Goal: Task Accomplishment & Management: Manage account settings

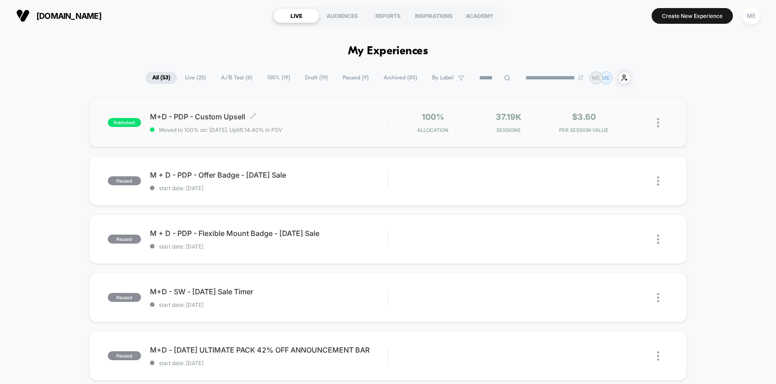
click at [374, 127] on span "Moved to 100% on: [DATE] . Uplift: 14.40% in PSV" at bounding box center [269, 130] width 238 height 7
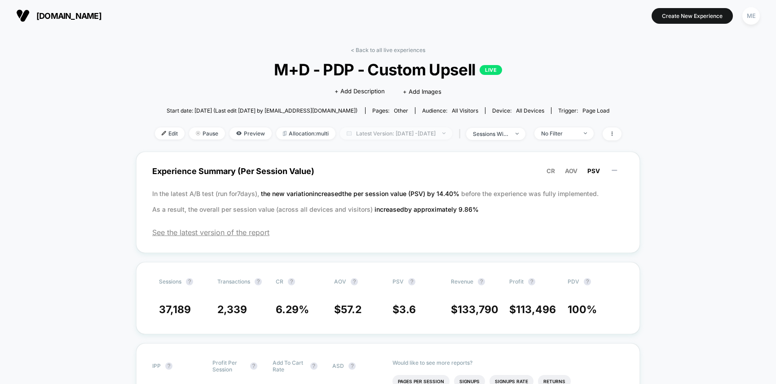
click at [381, 136] on span "Latest Version: [DATE] - [DATE]" at bounding box center [396, 133] width 112 height 12
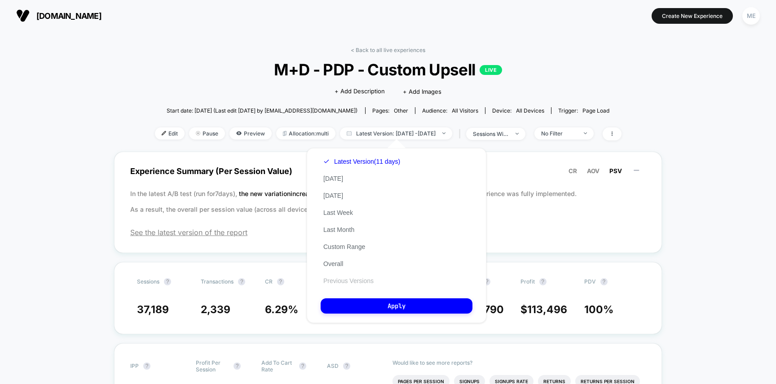
click at [341, 281] on button "Previous Versions" at bounding box center [348, 281] width 56 height 8
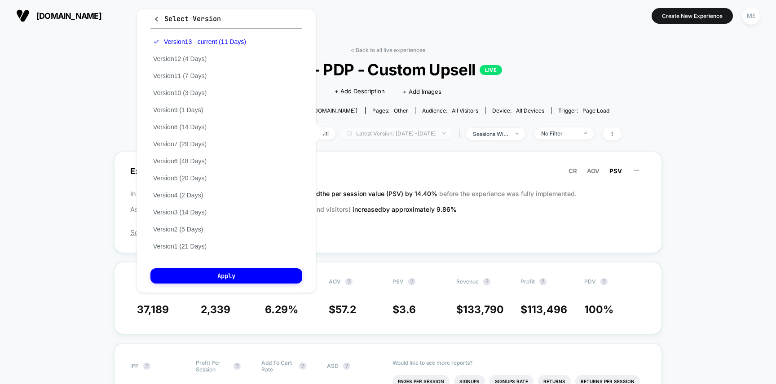
click at [417, 133] on span "Latest Version: Aug 28, 2025 - Sep 7, 2025" at bounding box center [396, 133] width 112 height 12
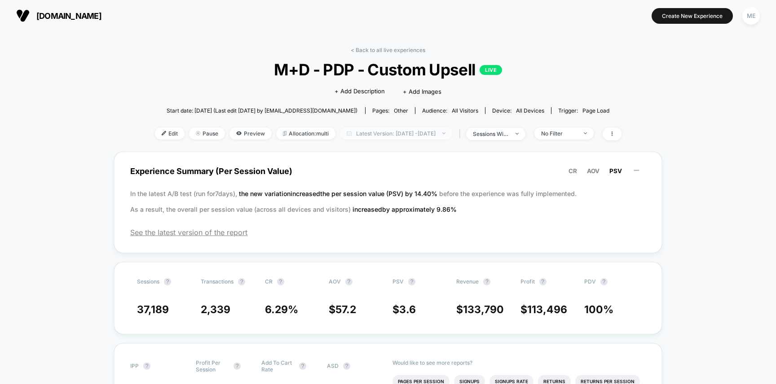
click at [407, 134] on span "Latest Version: Aug 28, 2025 - Sep 7, 2025" at bounding box center [396, 133] width 112 height 12
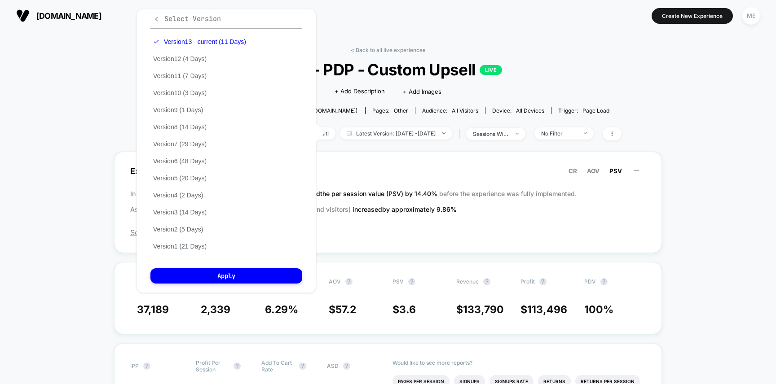
click at [157, 19] on icon "button" at bounding box center [156, 19] width 7 height 7
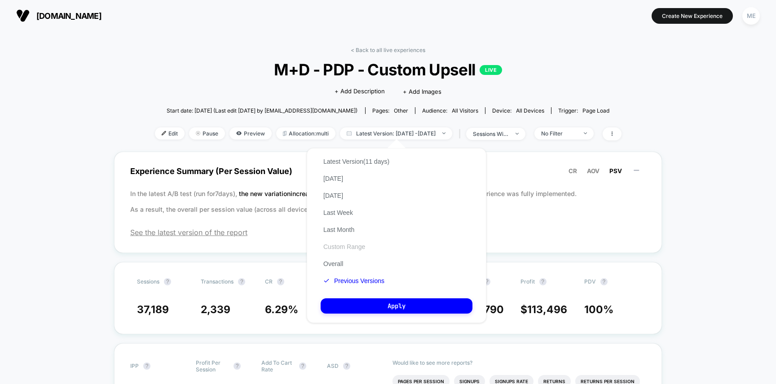
click at [334, 245] on button "Custom Range" at bounding box center [343, 247] width 47 height 8
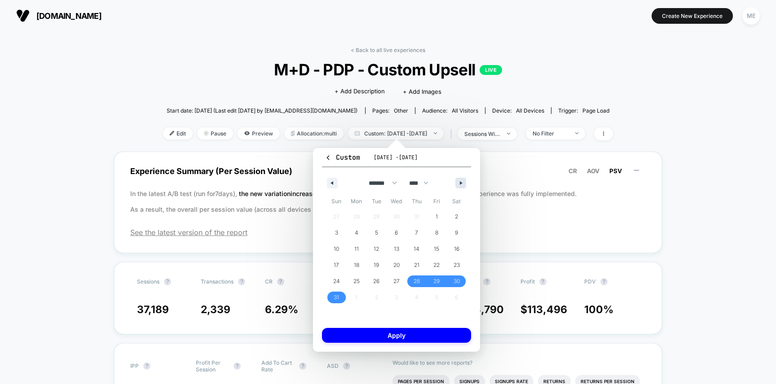
click at [463, 183] on icon "button" at bounding box center [462, 183] width 4 height 4
select select "*"
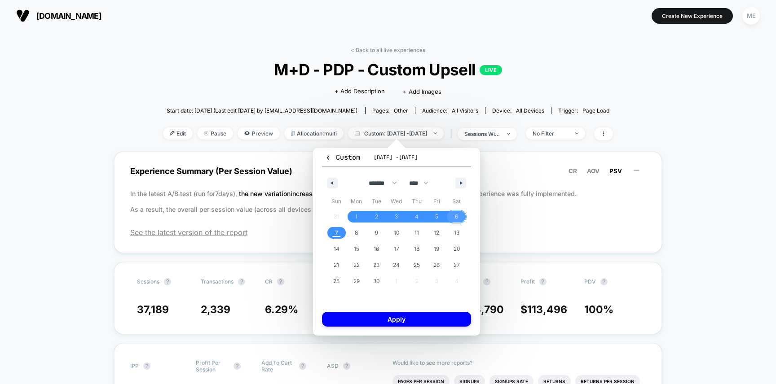
click at [456, 216] on span "6" at bounding box center [456, 217] width 3 height 16
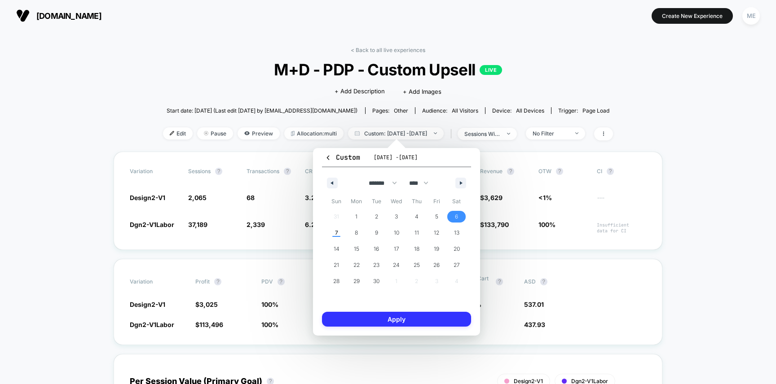
click at [427, 316] on button "Apply" at bounding box center [396, 319] width 149 height 15
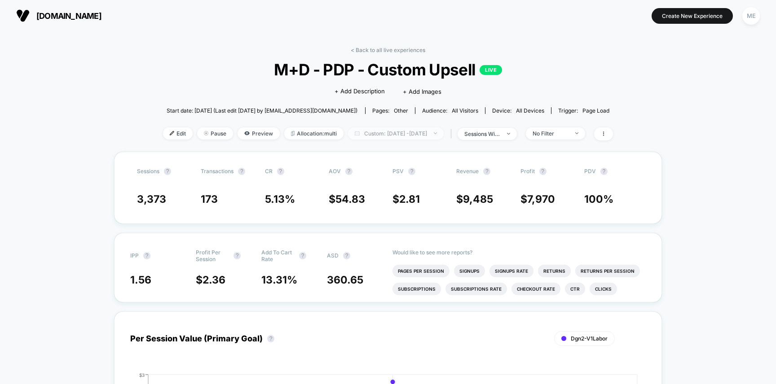
click at [433, 133] on span "Custom: Sep 6, 2025 - Sep 6, 2025" at bounding box center [396, 133] width 96 height 12
select select "*"
select select "****"
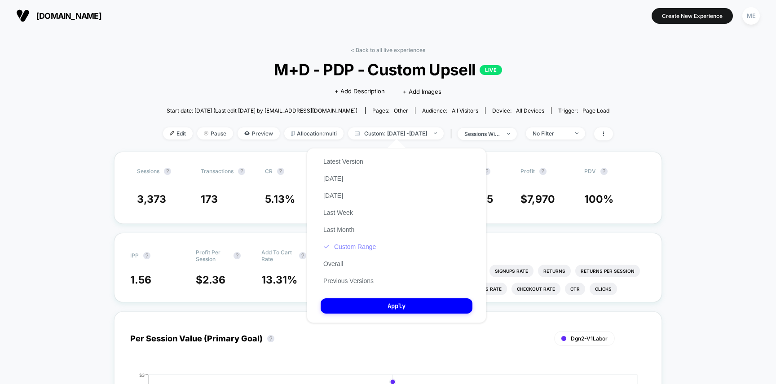
click at [343, 248] on button "Custom Range" at bounding box center [349, 247] width 58 height 8
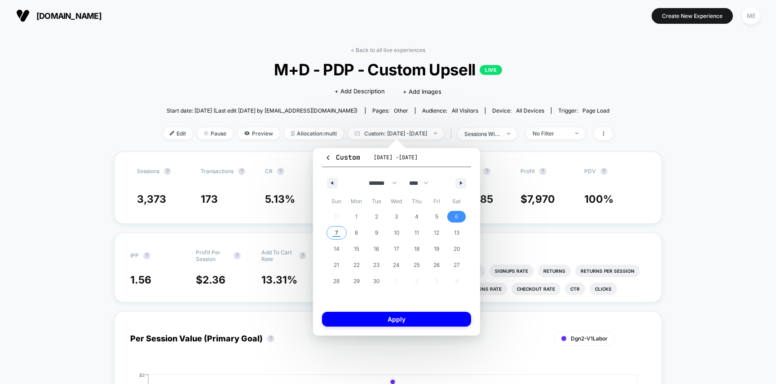
click at [335, 236] on span "7" at bounding box center [336, 233] width 3 height 16
click at [384, 320] on button "Apply" at bounding box center [396, 319] width 149 height 15
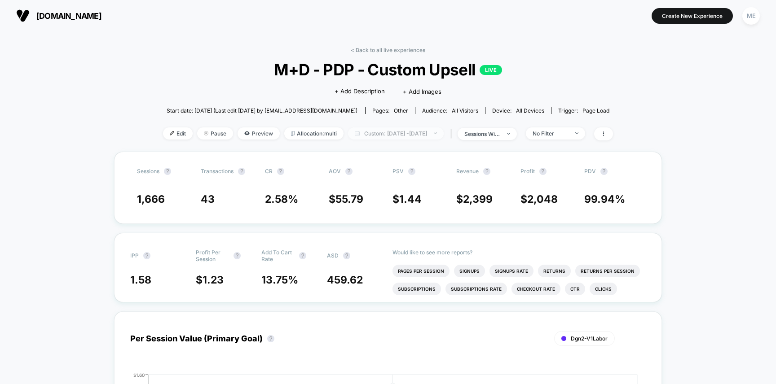
click at [410, 132] on span "Custom: Sep 7, 2025 - Sep 7, 2025" at bounding box center [396, 133] width 96 height 12
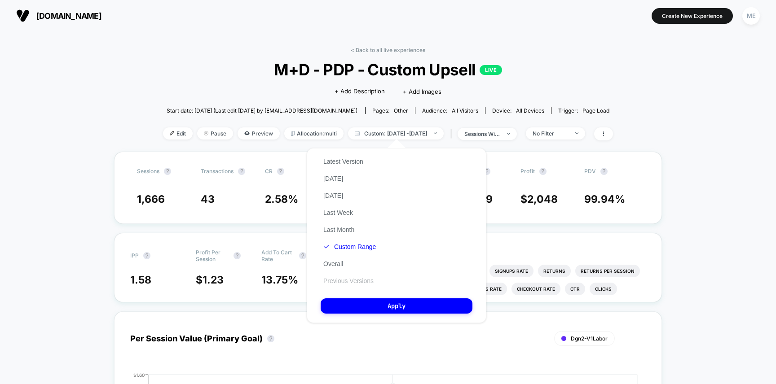
click at [340, 281] on button "Previous Versions" at bounding box center [348, 281] width 56 height 8
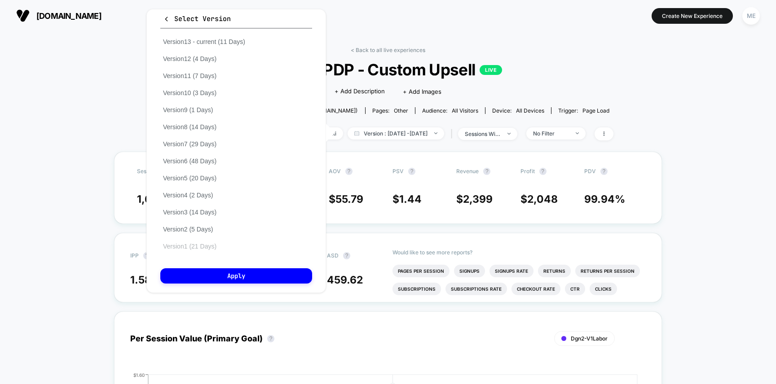
click at [205, 248] on button "Version 1 (21 Days)" at bounding box center [189, 246] width 59 height 8
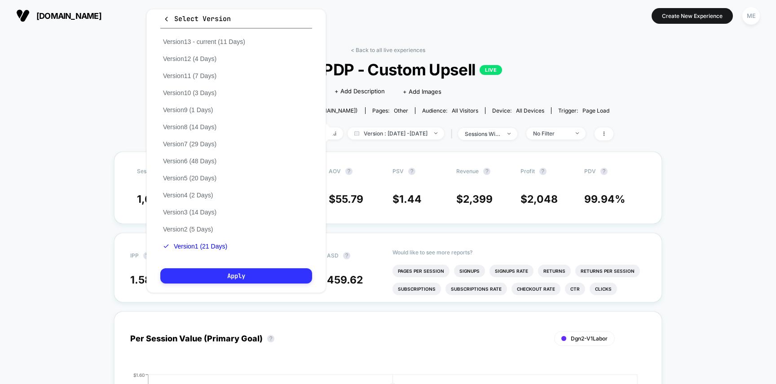
click at [231, 276] on button "Apply" at bounding box center [236, 275] width 152 height 15
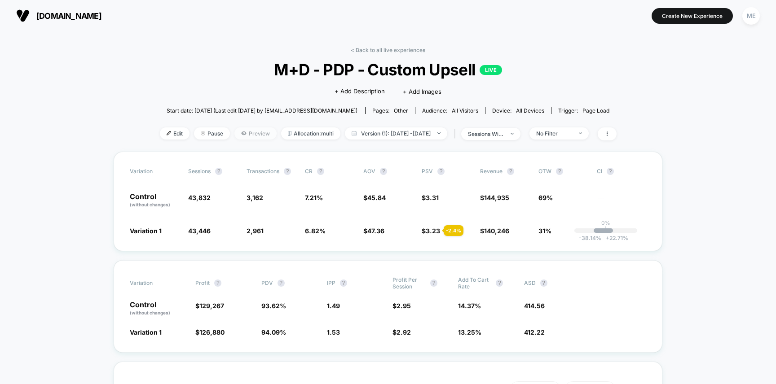
click at [244, 129] on span "Preview" at bounding box center [255, 133] width 42 height 12
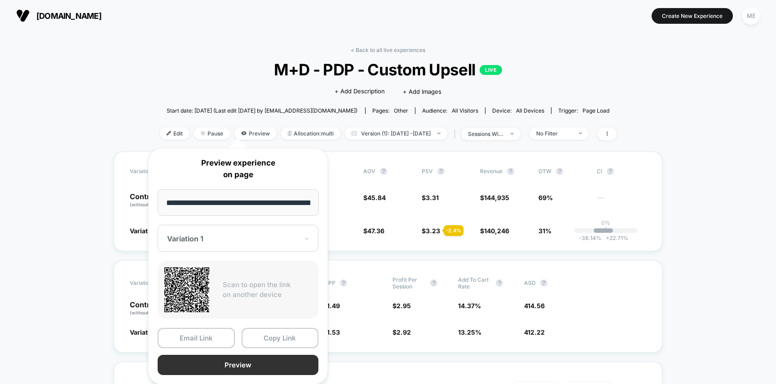
click at [232, 365] on button "Preview" at bounding box center [238, 365] width 161 height 20
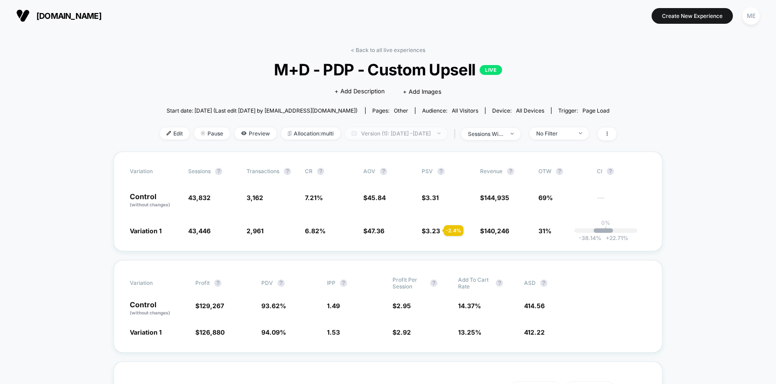
click at [396, 132] on span "Version (1): Feb 23, 2025 - Mar 15, 2025" at bounding box center [396, 133] width 102 height 12
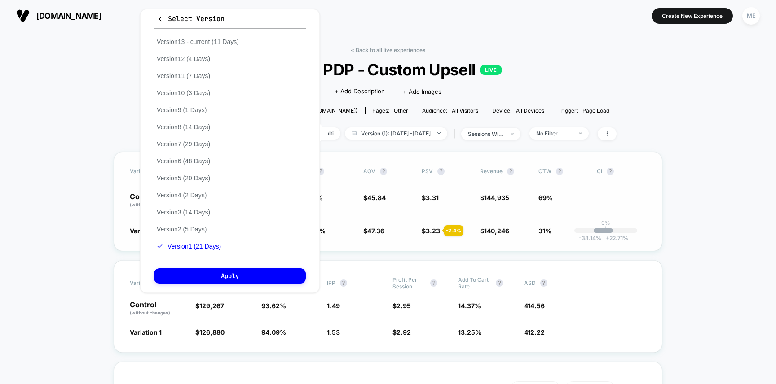
click at [414, 202] on div "Control (without changes) 43,832 3,162 7.21 % $ 45.84 $ 3.31 $ 144,935 69% ---" at bounding box center [388, 200] width 516 height 15
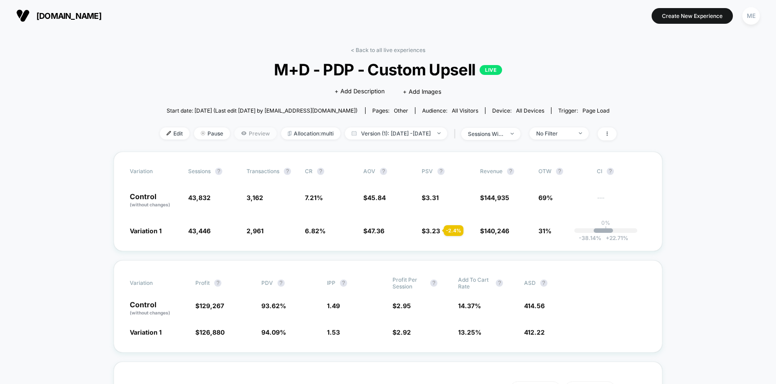
click at [238, 132] on span "Preview" at bounding box center [255, 133] width 42 height 12
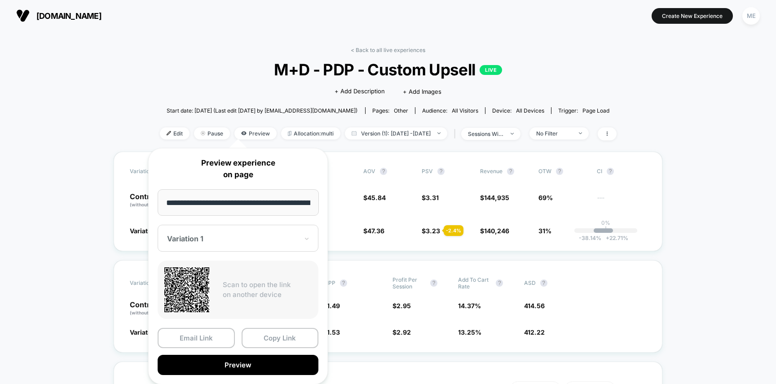
click at [204, 247] on div "Variation 1" at bounding box center [238, 238] width 161 height 27
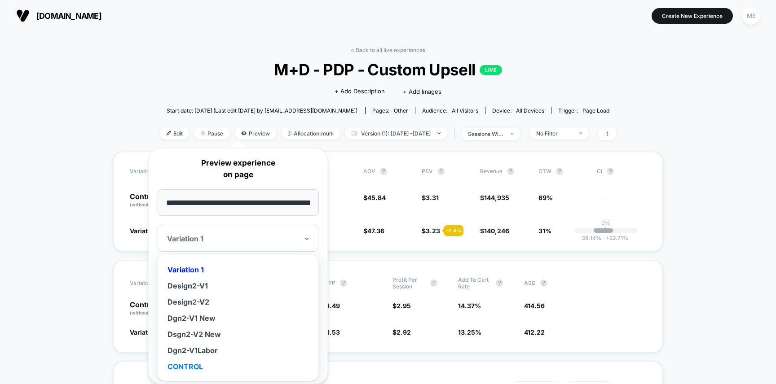
click at [185, 364] on div "CONTROL" at bounding box center [238, 367] width 152 height 16
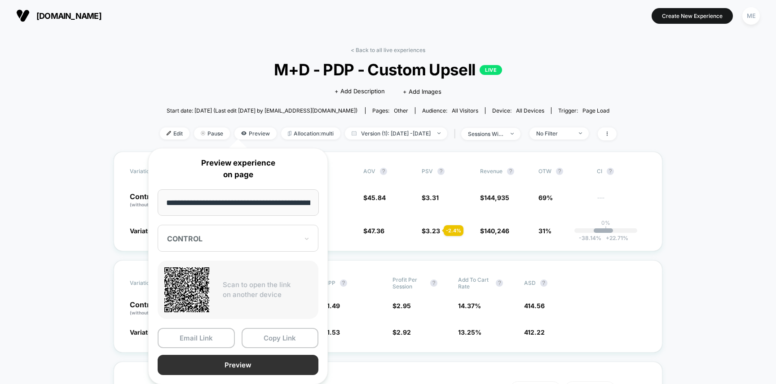
click at [232, 363] on button "Preview" at bounding box center [238, 365] width 161 height 20
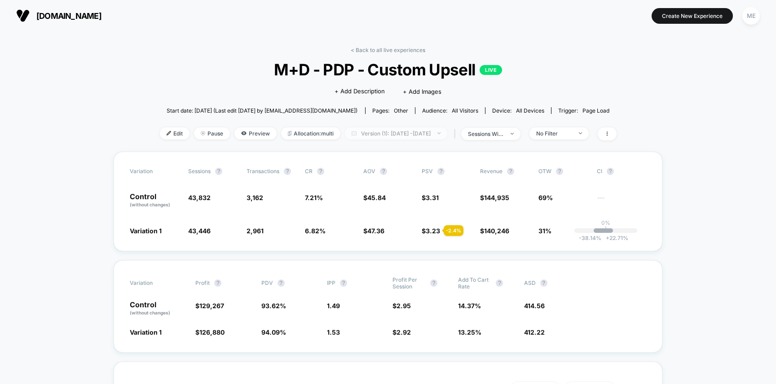
click at [393, 131] on span "Version (1): Feb 23, 2025 - Mar 15, 2025" at bounding box center [396, 133] width 102 height 12
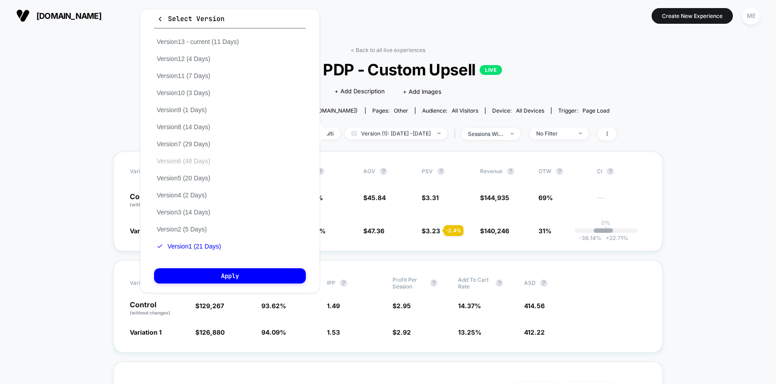
click at [197, 164] on button "Version 6 (48 Days)" at bounding box center [183, 161] width 59 height 8
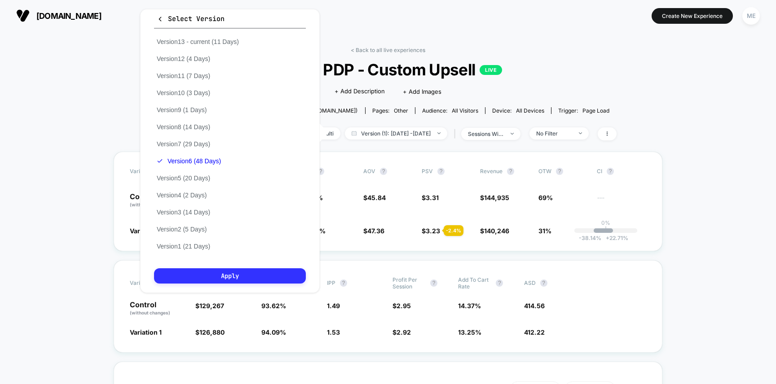
click at [253, 276] on button "Apply" at bounding box center [230, 275] width 152 height 15
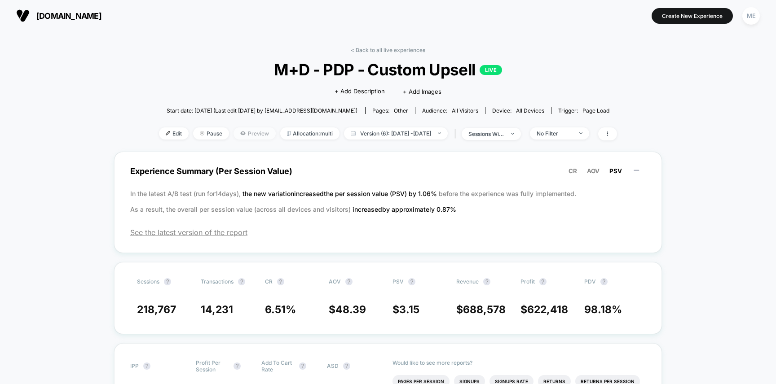
click at [243, 129] on span "Preview" at bounding box center [254, 133] width 42 height 12
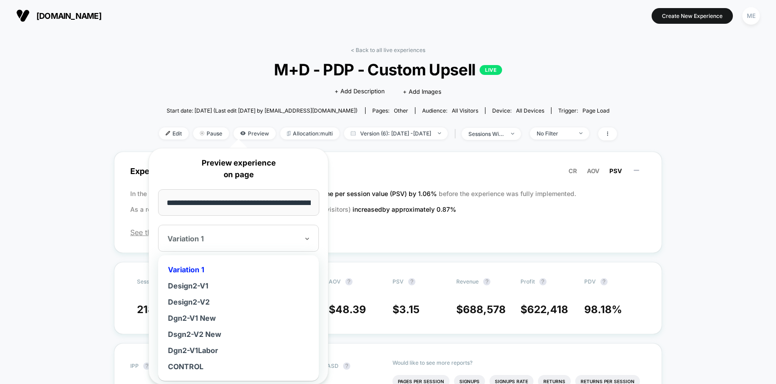
click at [234, 242] on div at bounding box center [232, 238] width 131 height 9
click at [214, 241] on div at bounding box center [232, 238] width 131 height 9
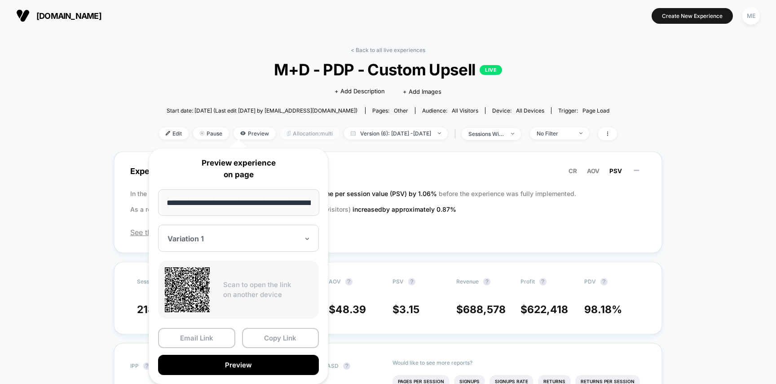
click at [311, 131] on span "Allocation: multi" at bounding box center [309, 133] width 59 height 12
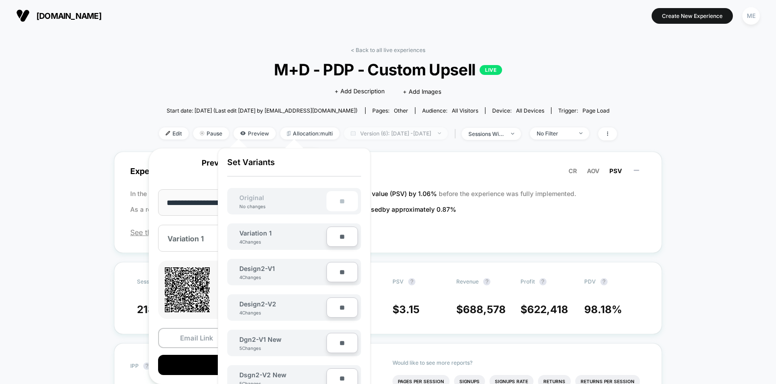
click at [356, 134] on span "Version (6): May 3, 2025 - Jun 19, 2025" at bounding box center [396, 133] width 104 height 12
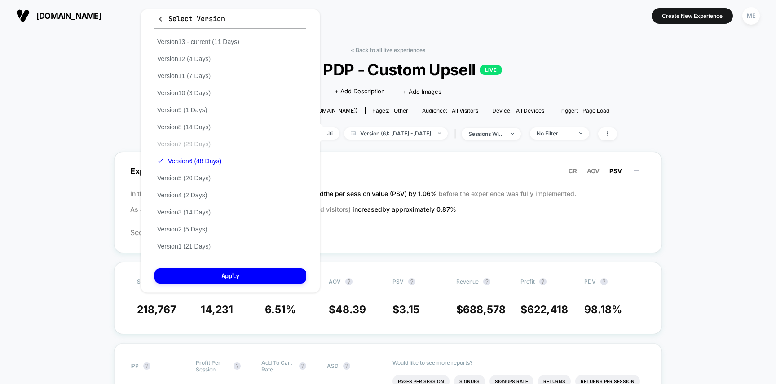
click at [199, 144] on button "Version 7 (29 Days)" at bounding box center [183, 144] width 59 height 8
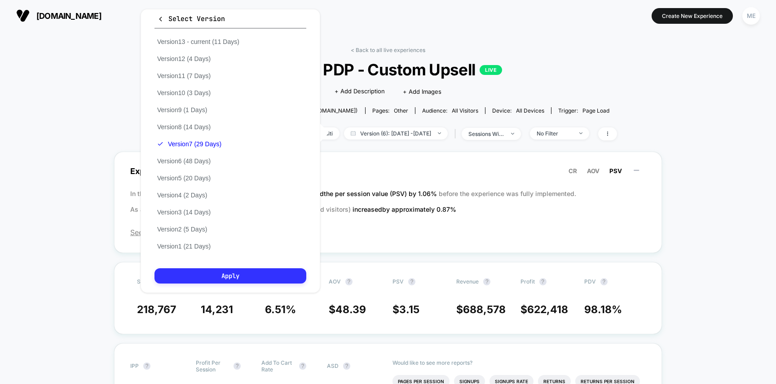
click at [228, 273] on button "Apply" at bounding box center [230, 275] width 152 height 15
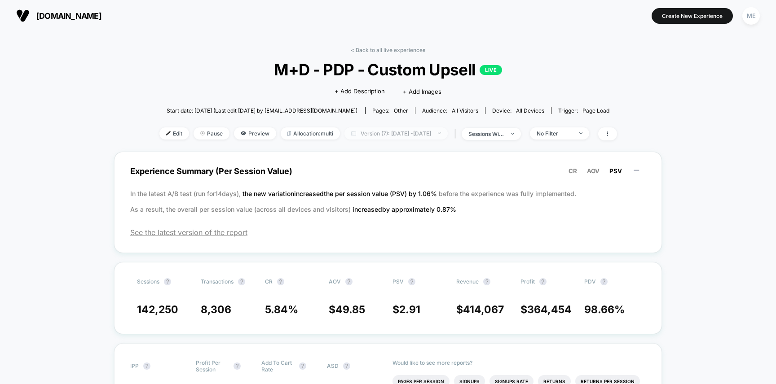
click at [394, 132] on span "Version (7): Jul 7, 2025 - Aug 4, 2025" at bounding box center [395, 133] width 103 height 12
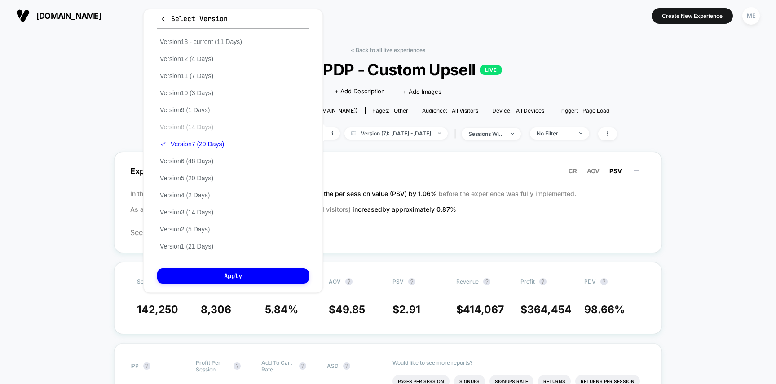
click at [214, 126] on button "Version 8 (14 Days)" at bounding box center [186, 127] width 59 height 8
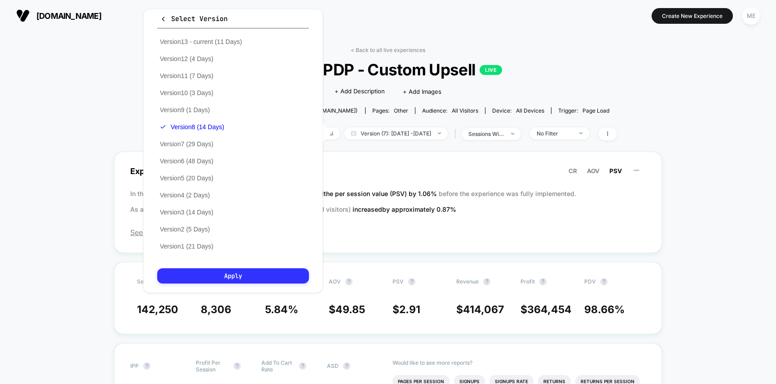
click at [245, 274] on button "Apply" at bounding box center [233, 275] width 152 height 15
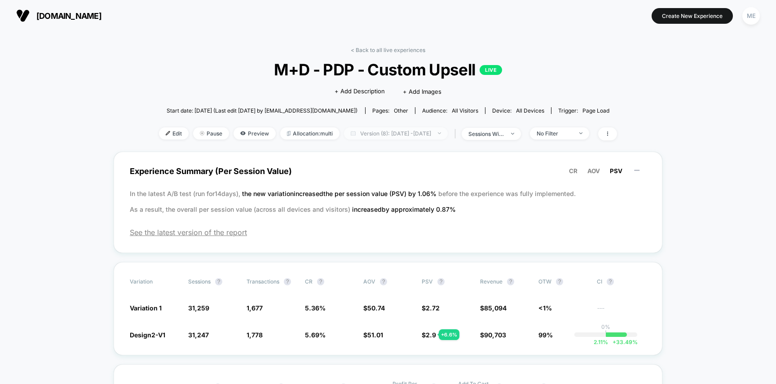
click at [402, 133] on span "Version (8): Aug 4, 2025 - Aug 17, 2025" at bounding box center [396, 133] width 104 height 12
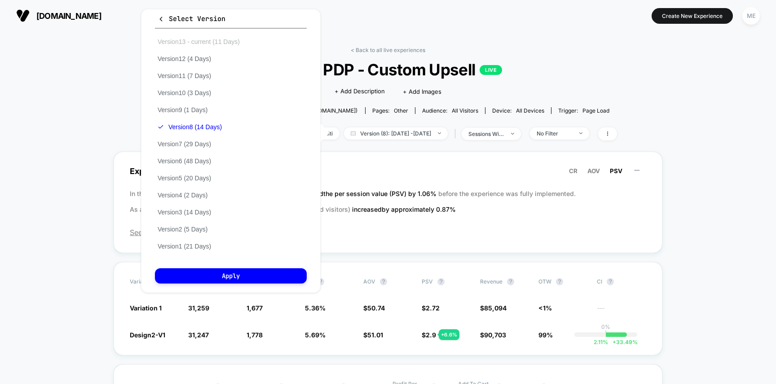
click at [204, 39] on button "Version 13 - current (11 Days)" at bounding box center [199, 42] width 88 height 8
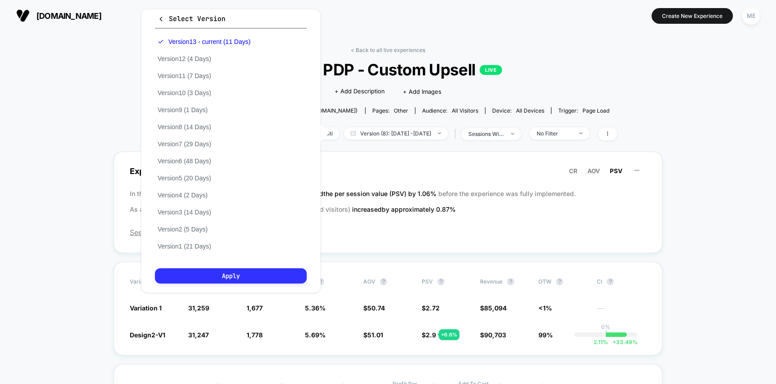
click at [266, 273] on button "Apply" at bounding box center [231, 275] width 152 height 15
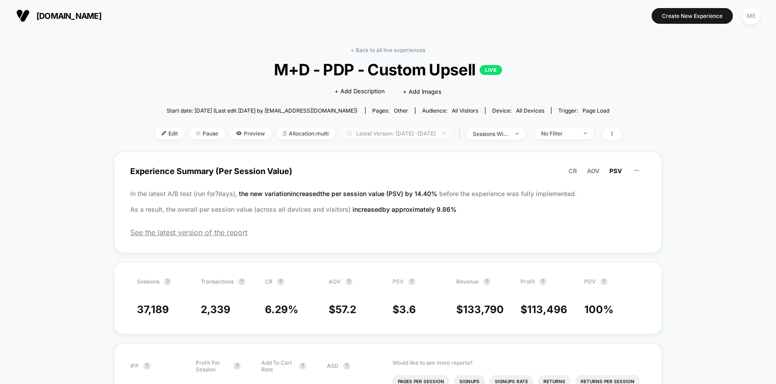
click at [410, 133] on span "Latest Version: Aug 27, 2025 - Sep 6, 2025" at bounding box center [396, 133] width 112 height 12
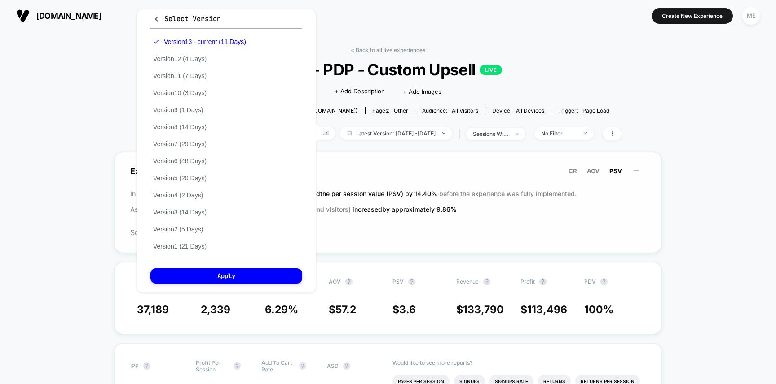
click at [406, 162] on span "Experience Summary (Per Session Value) CR AOV PSV" at bounding box center [387, 171] width 515 height 20
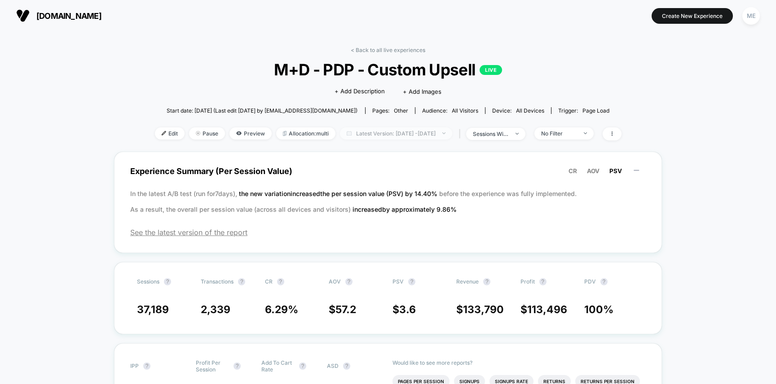
click at [434, 133] on span "Latest Version: Aug 27, 2025 - Sep 6, 2025" at bounding box center [396, 133] width 112 height 12
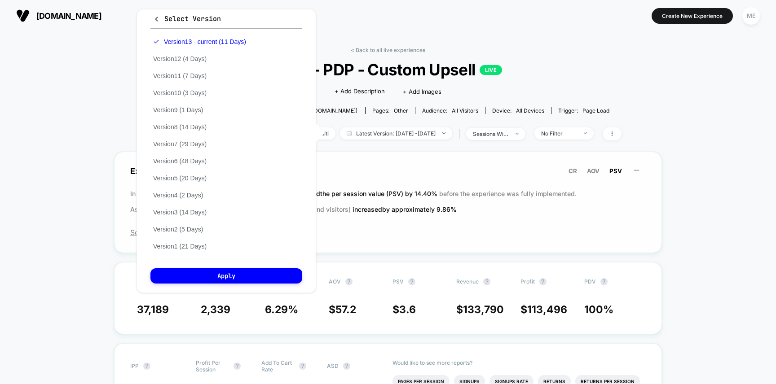
click at [399, 223] on div "Experience Summary (Per Session Value) CR AOV PSV In the latest A/B test (run f…" at bounding box center [388, 202] width 548 height 101
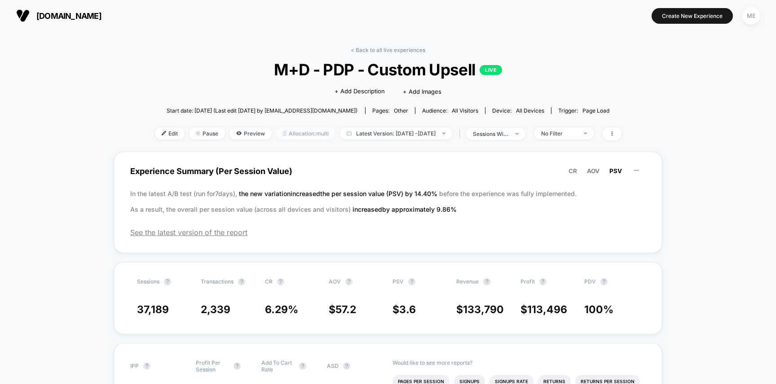
click at [277, 136] on span "Allocation: multi" at bounding box center [305, 133] width 59 height 12
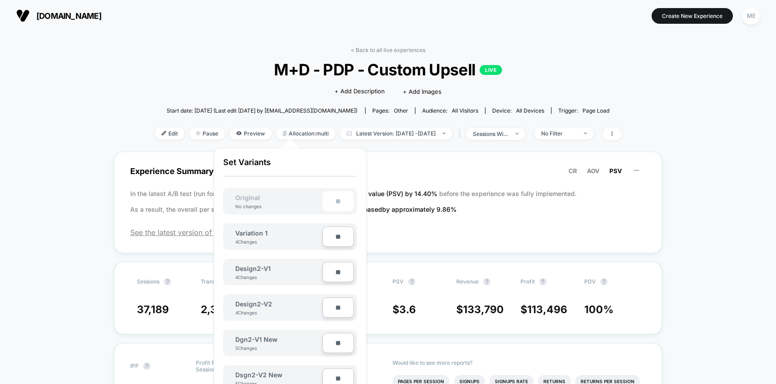
click at [330, 173] on p "Set Variants" at bounding box center [290, 167] width 134 height 19
click at [388, 124] on div "< Back to all live experiences M+D - PDP - Custom Upsell LIVE Click to edit exp…" at bounding box center [388, 99] width 466 height 105
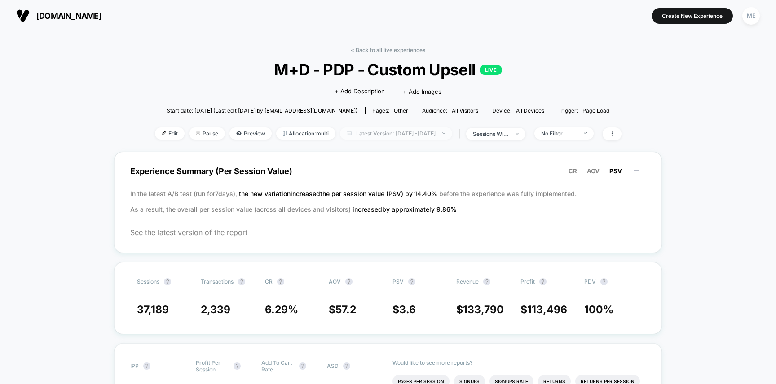
click at [382, 130] on span "Latest Version: Aug 27, 2025 - Sep 6, 2025" at bounding box center [396, 133] width 112 height 12
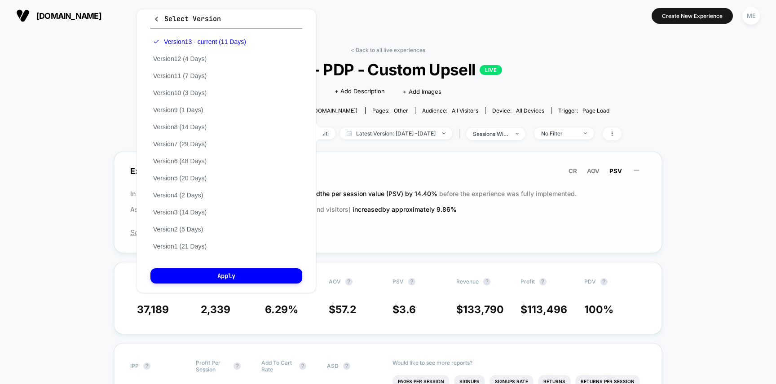
click at [390, 174] on span "Experience Summary (Per Session Value) CR AOV PSV" at bounding box center [387, 171] width 515 height 20
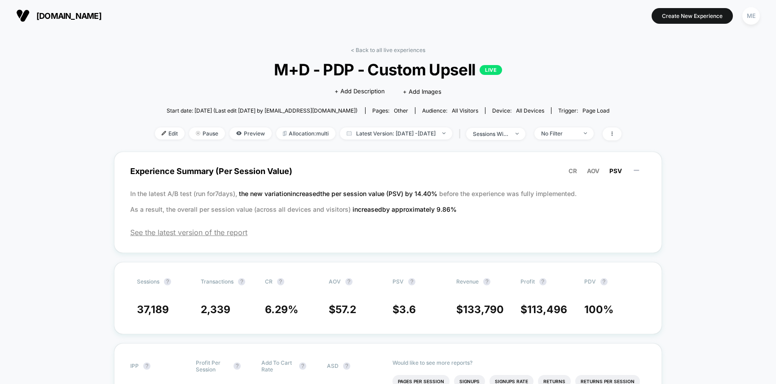
scroll to position [2, 0]
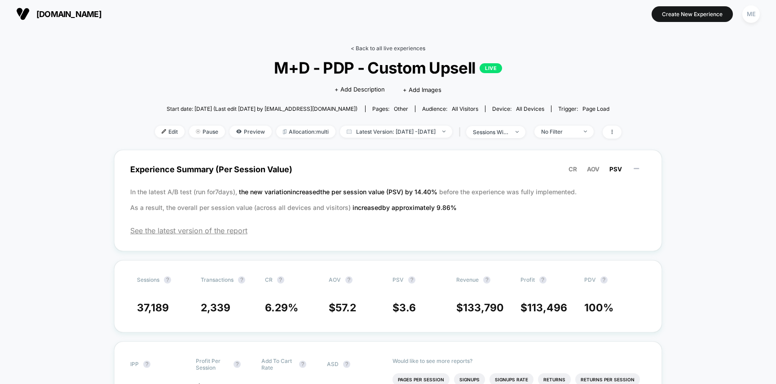
click at [375, 48] on link "< Back to all live experiences" at bounding box center [388, 48] width 74 height 7
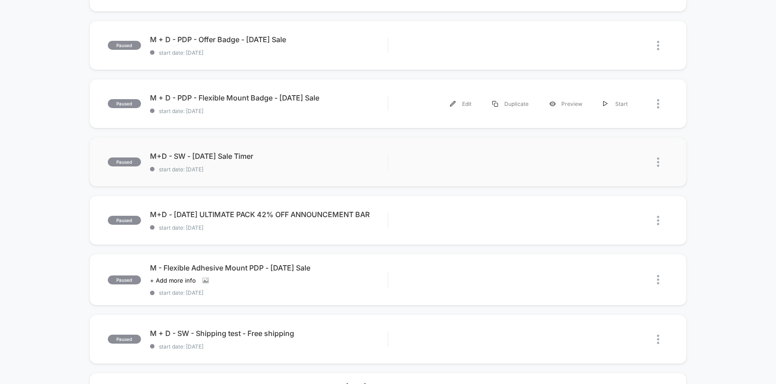
scroll to position [116, 0]
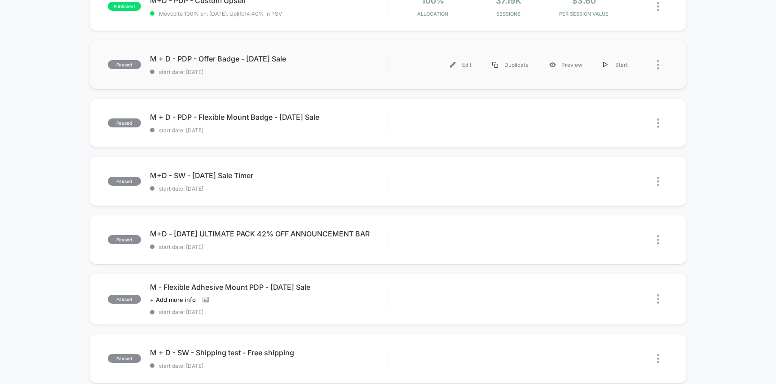
click at [659, 71] on div at bounding box center [662, 65] width 11 height 20
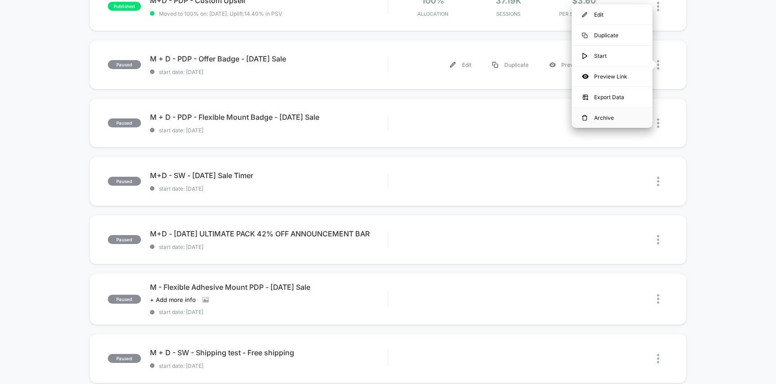
click at [607, 115] on div "Archive" at bounding box center [611, 118] width 81 height 20
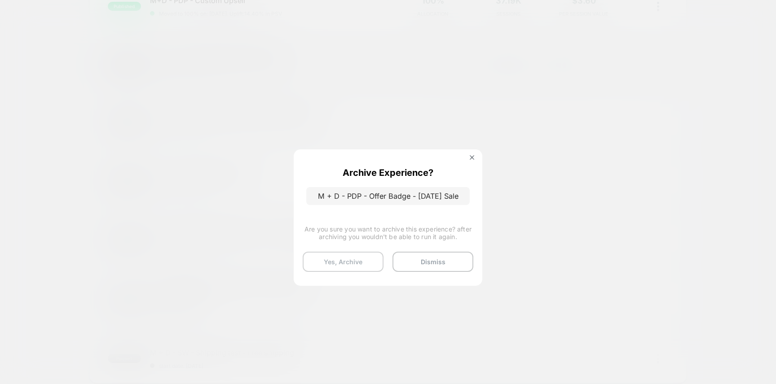
click at [361, 260] on button "Yes, Archive" at bounding box center [342, 262] width 81 height 20
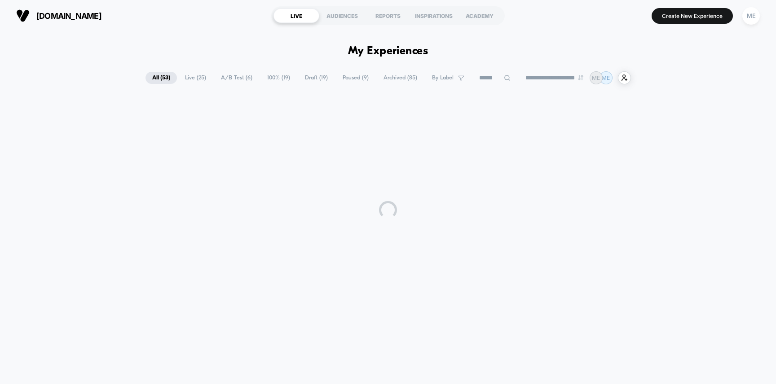
scroll to position [0, 0]
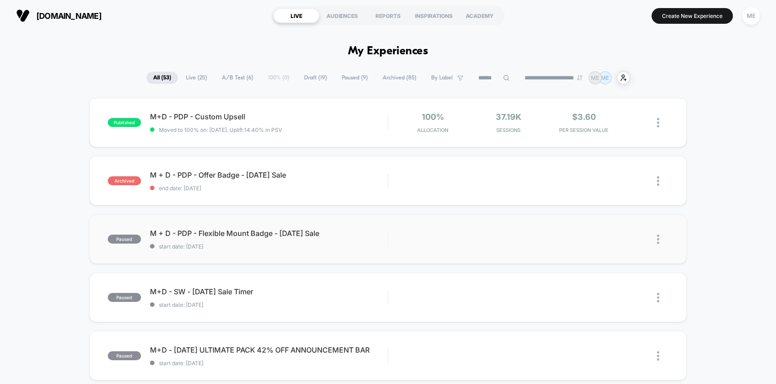
click at [659, 239] on img at bounding box center [658, 239] width 2 height 9
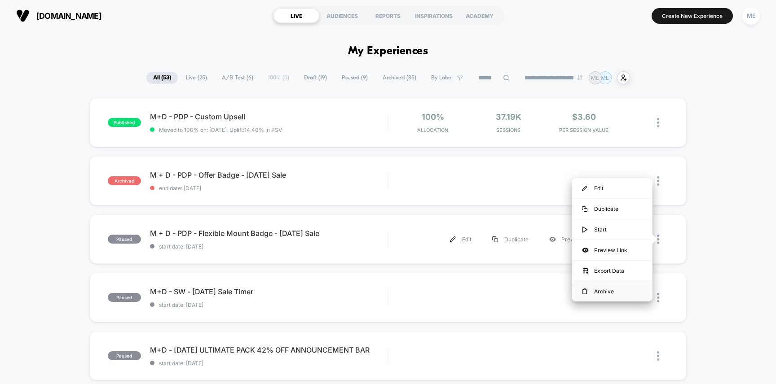
click at [601, 290] on div "Archive" at bounding box center [611, 291] width 81 height 20
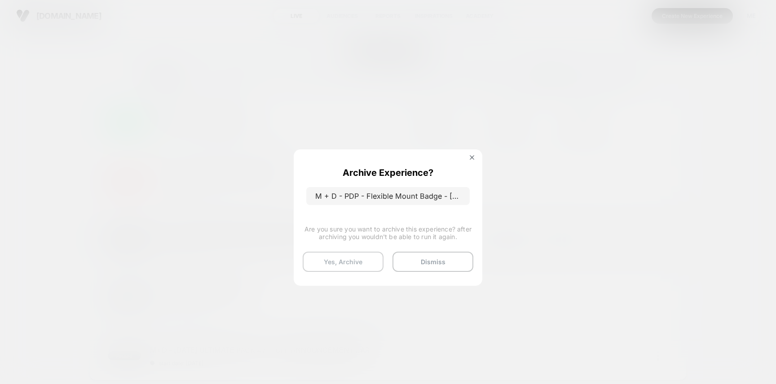
click at [361, 263] on button "Yes, Archive" at bounding box center [342, 262] width 81 height 20
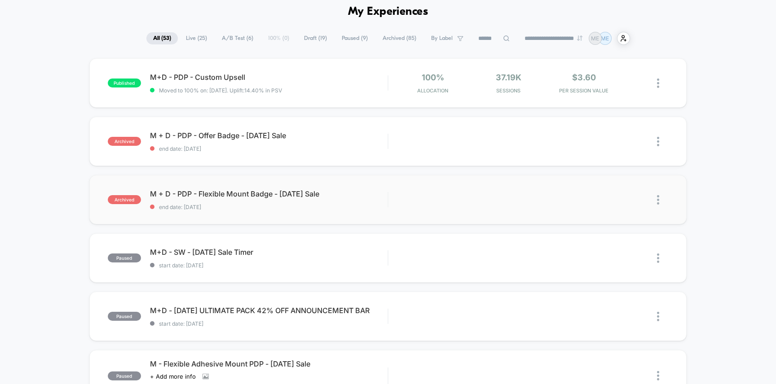
scroll to position [44, 0]
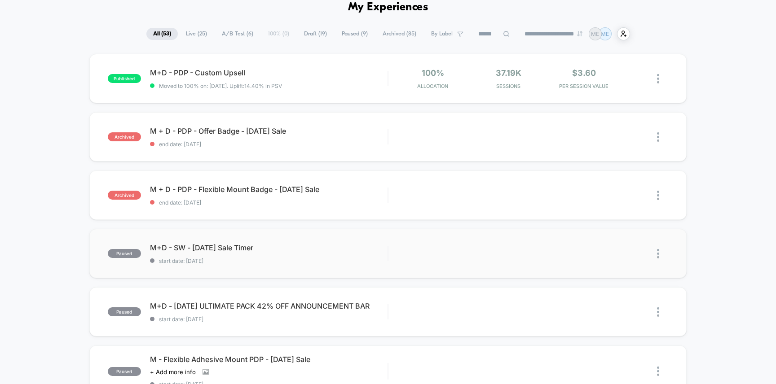
click at [658, 252] on img at bounding box center [658, 253] width 2 height 9
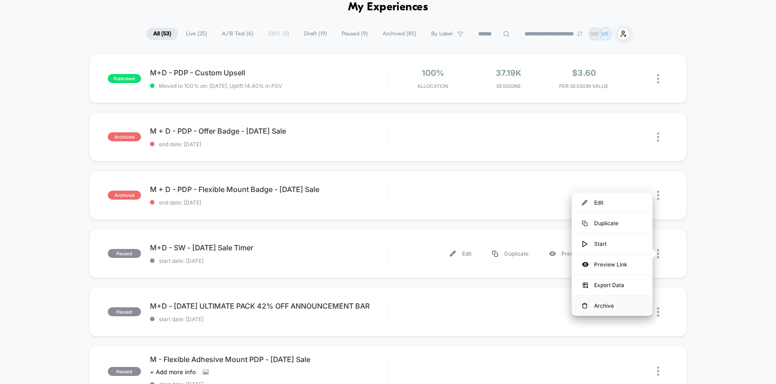
click at [598, 306] on div "Archive" at bounding box center [611, 306] width 81 height 20
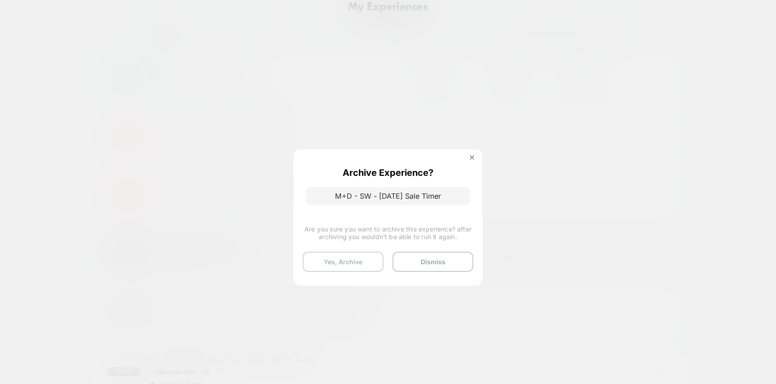
click at [355, 260] on button "Yes, Archive" at bounding box center [342, 262] width 81 height 20
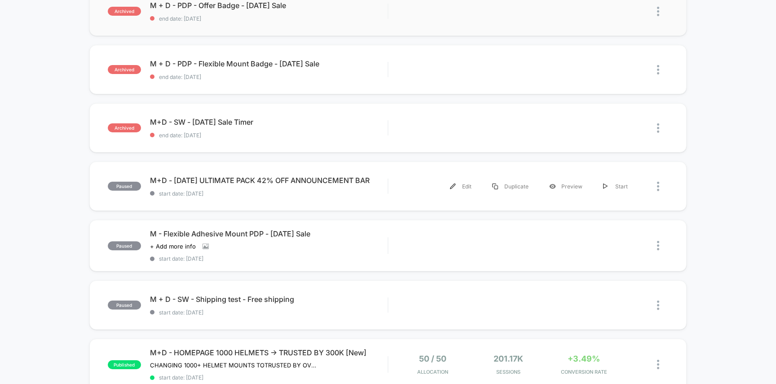
scroll to position [182, 0]
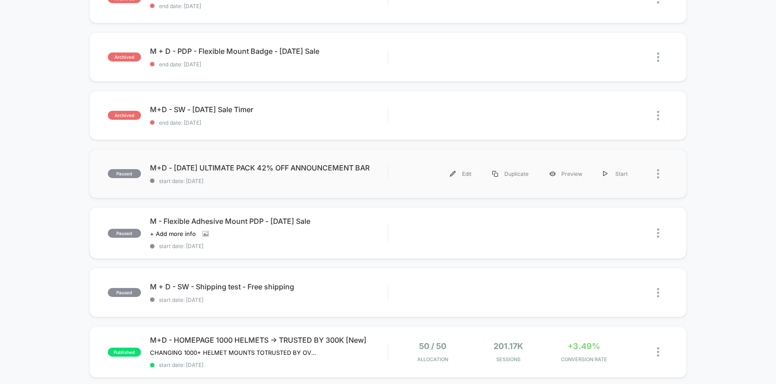
click at [658, 178] on img at bounding box center [658, 173] width 2 height 9
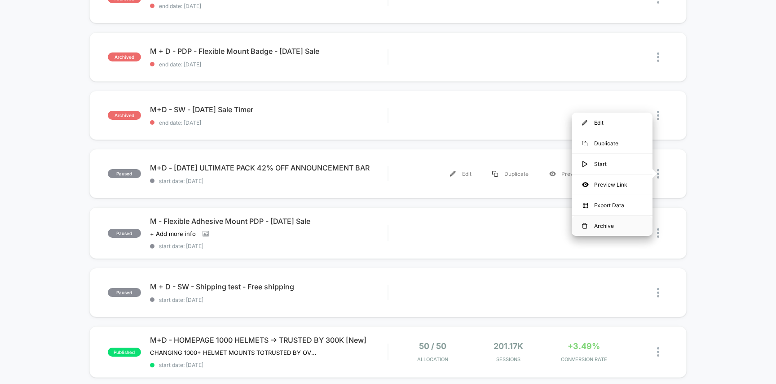
click at [606, 223] on div "Archive" at bounding box center [611, 226] width 81 height 20
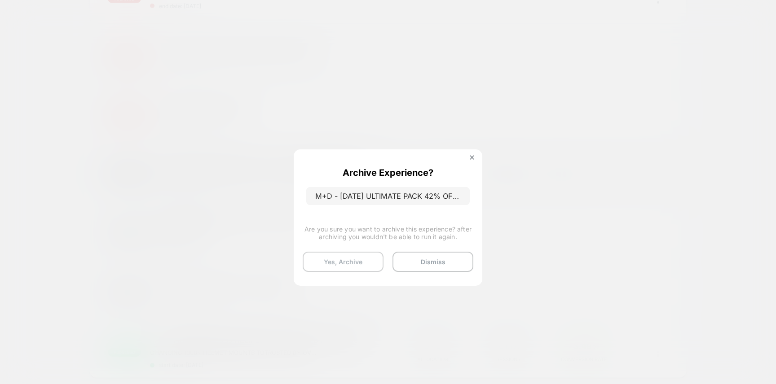
click at [358, 255] on button "Yes, Archive" at bounding box center [342, 262] width 81 height 20
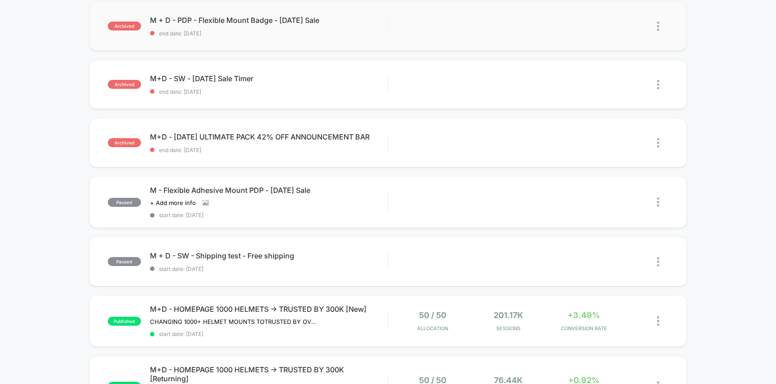
scroll to position [219, 0]
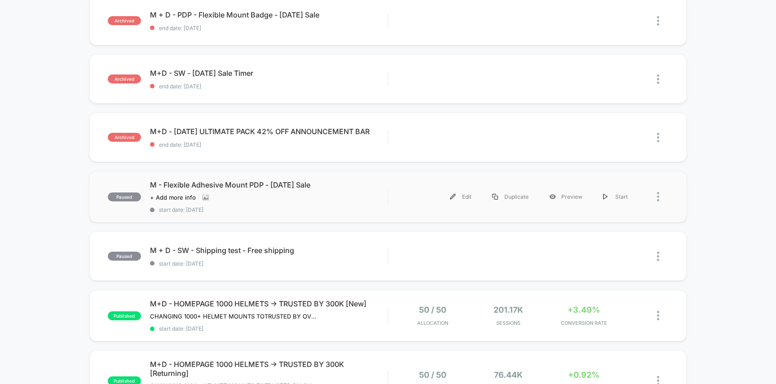
click at [659, 200] on div at bounding box center [662, 197] width 11 height 20
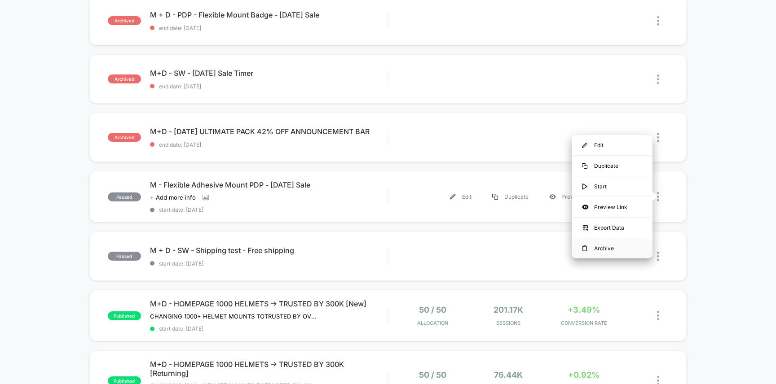
click at [600, 248] on div "Archive" at bounding box center [611, 248] width 81 height 20
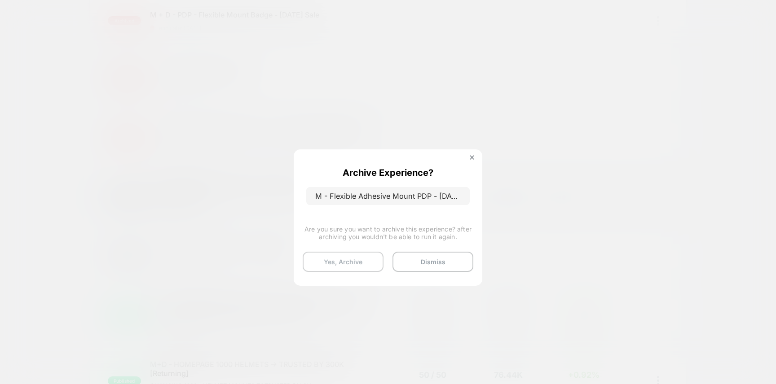
click at [355, 264] on button "Yes, Archive" at bounding box center [342, 262] width 81 height 20
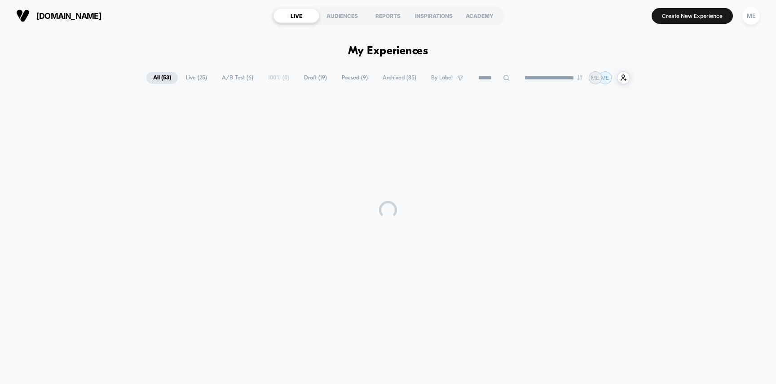
scroll to position [0, 0]
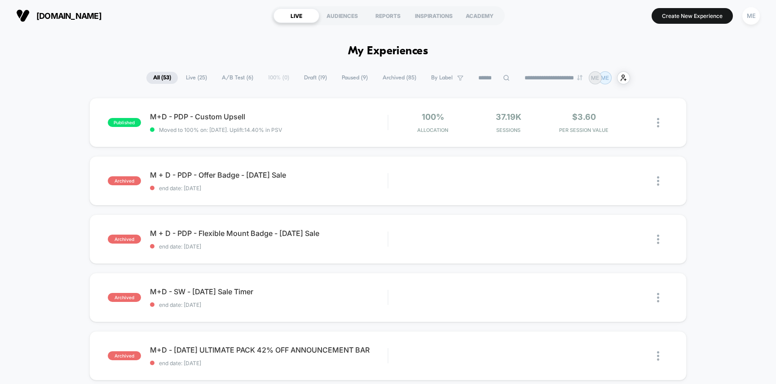
click at [309, 79] on span "Draft ( 19 )" at bounding box center [315, 78] width 36 height 12
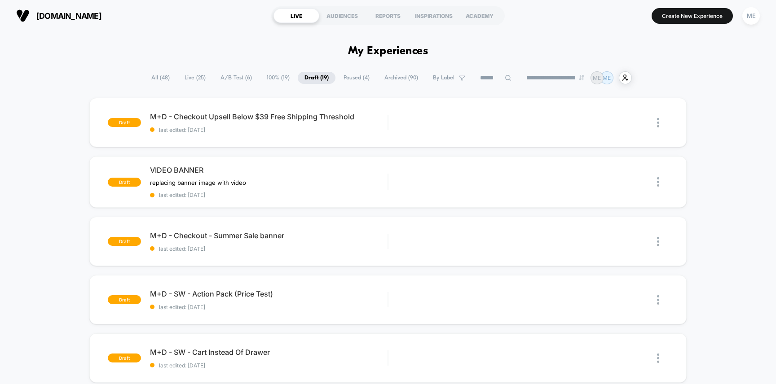
click at [242, 78] on span "A/B Test ( 6 )" at bounding box center [236, 78] width 45 height 12
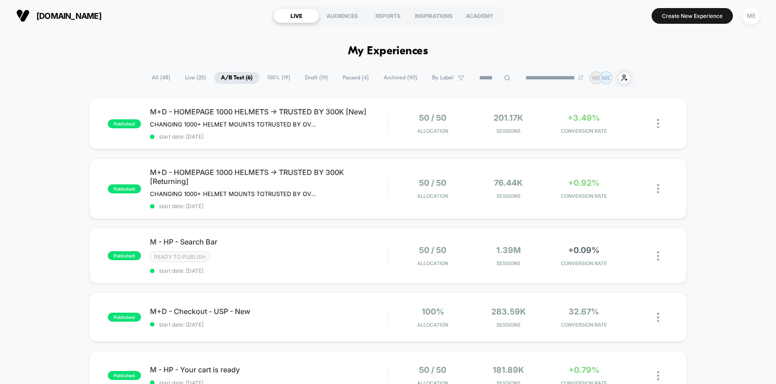
click at [314, 76] on span "Draft ( 19 )" at bounding box center [316, 78] width 36 height 12
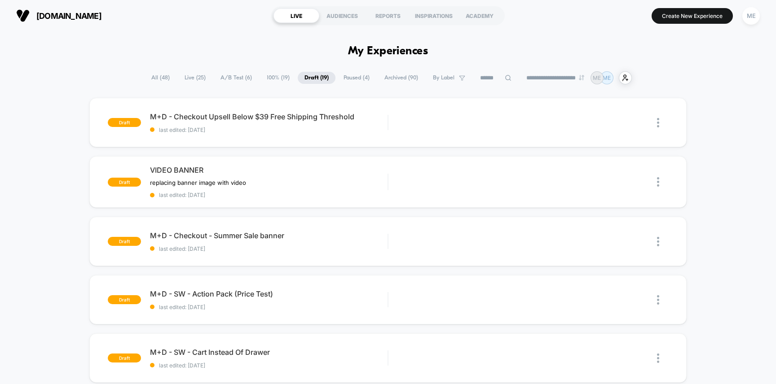
click at [233, 78] on span "A/B Test ( 6 )" at bounding box center [236, 78] width 45 height 12
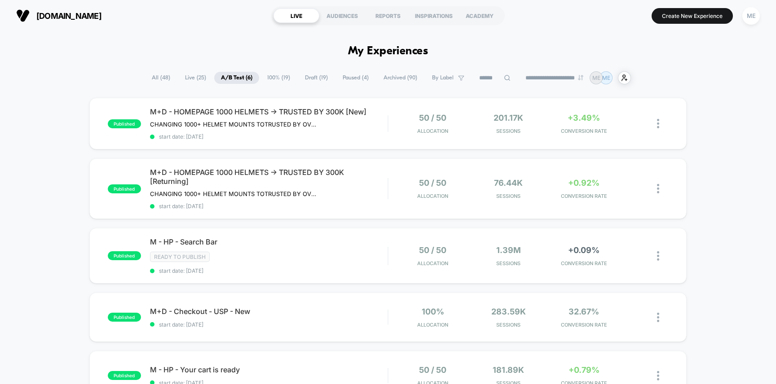
click at [190, 79] on span "Live ( 25 )" at bounding box center [195, 78] width 35 height 12
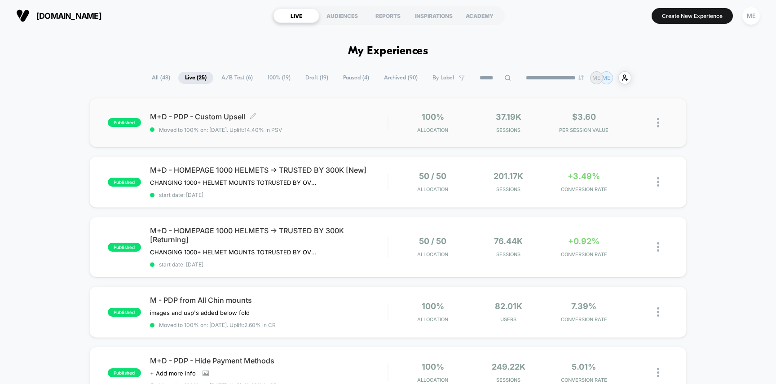
click at [334, 124] on div "M+D - PDP - Custom Upsell Click to edit experience details Click to edit experi…" at bounding box center [269, 122] width 238 height 21
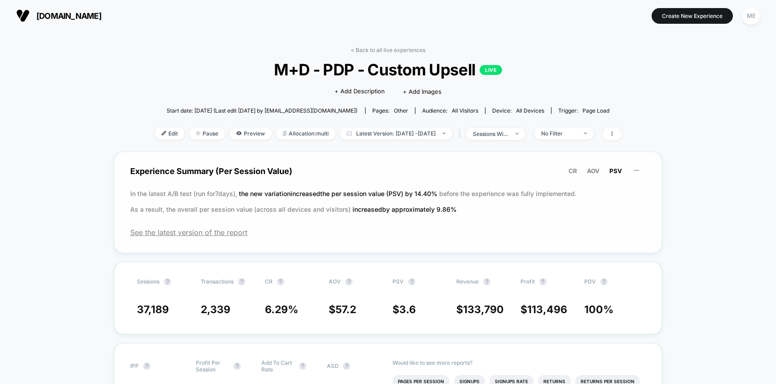
scroll to position [10, 0]
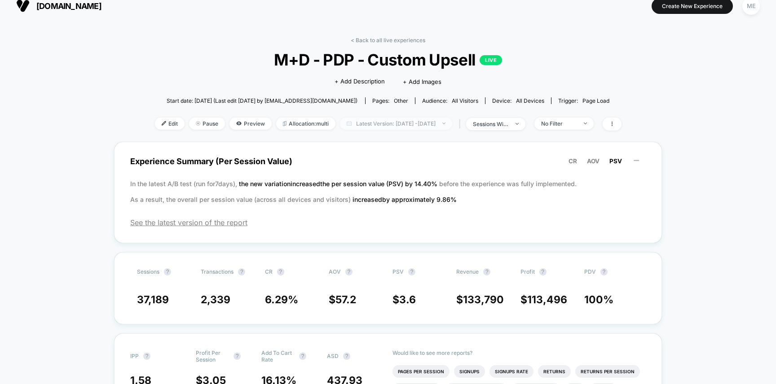
click at [373, 123] on span "Latest Version: Aug 28, 2025 - Sep 7, 2025" at bounding box center [396, 124] width 112 height 12
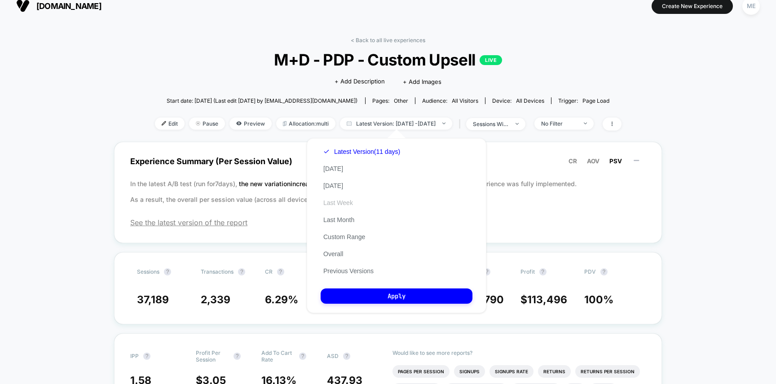
click at [342, 200] on button "Last Week" at bounding box center [337, 203] width 35 height 8
click at [342, 237] on button "Custom Range" at bounding box center [343, 237] width 47 height 8
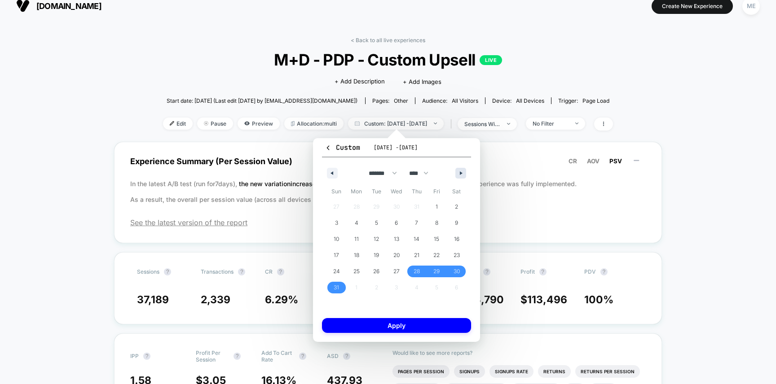
click at [459, 175] on button "button" at bounding box center [460, 173] width 11 height 11
select select "*"
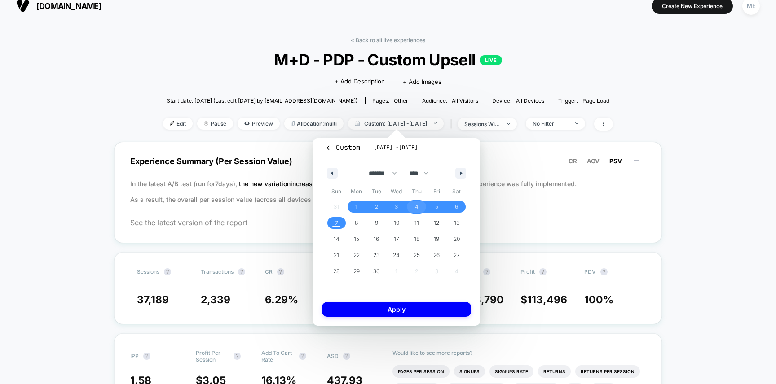
click at [419, 207] on span "4" at bounding box center [416, 207] width 20 height 12
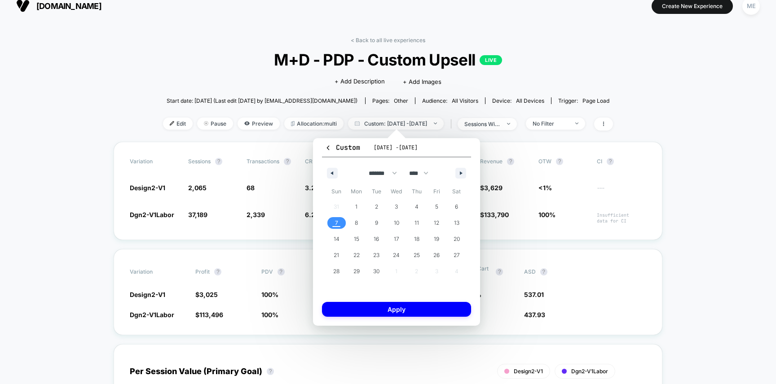
click at [335, 227] on span "7" at bounding box center [336, 223] width 3 height 16
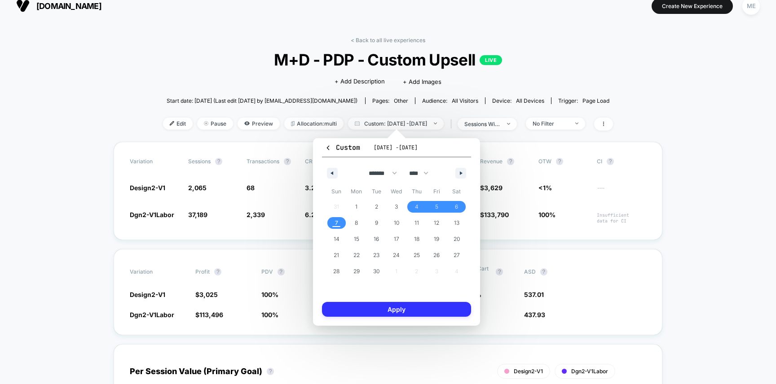
click at [377, 312] on button "Apply" at bounding box center [396, 309] width 149 height 15
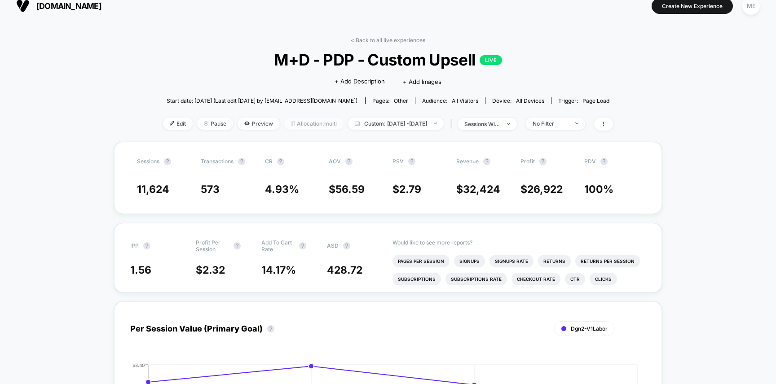
click at [297, 122] on span "Allocation: multi" at bounding box center [313, 124] width 59 height 12
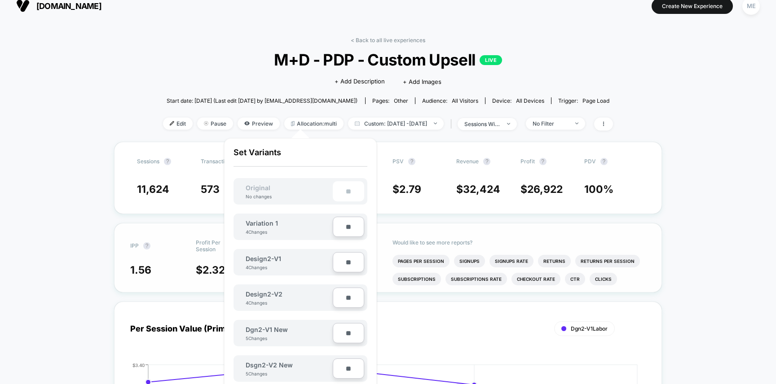
click at [425, 224] on div "Would like to see more reports? Pages Per Session Signups Signups Rate Returns …" at bounding box center [518, 257] width 253 height 69
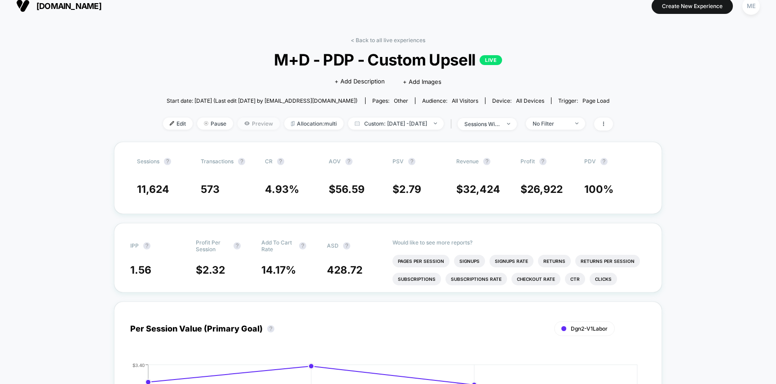
click at [252, 123] on span "Preview" at bounding box center [258, 124] width 42 height 12
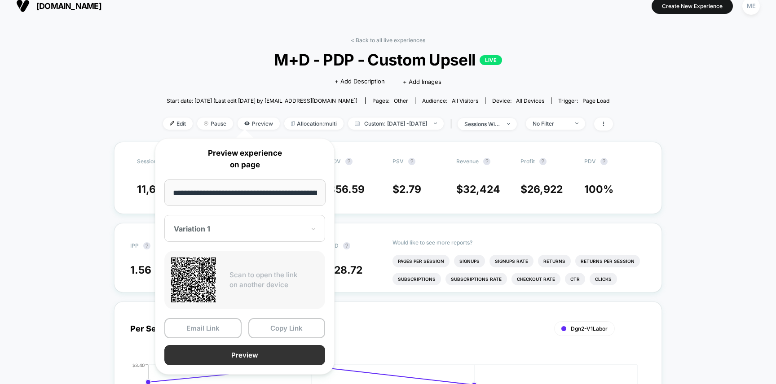
click at [234, 355] on button "Preview" at bounding box center [244, 355] width 161 height 20
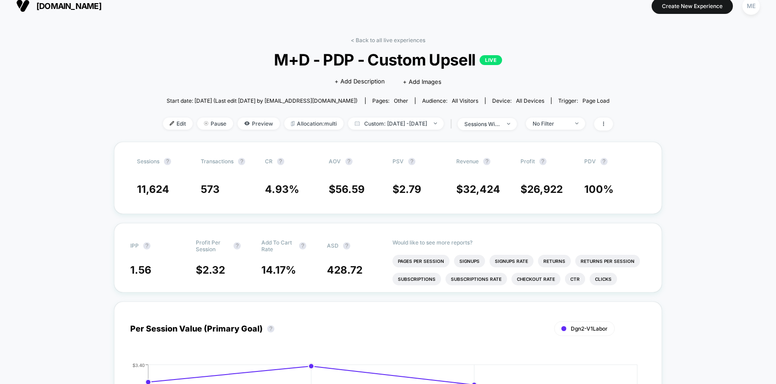
scroll to position [72, 0]
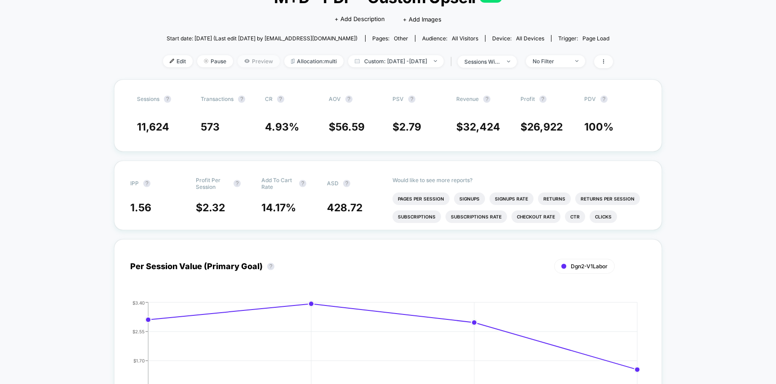
click at [243, 65] on span "Preview" at bounding box center [258, 61] width 42 height 12
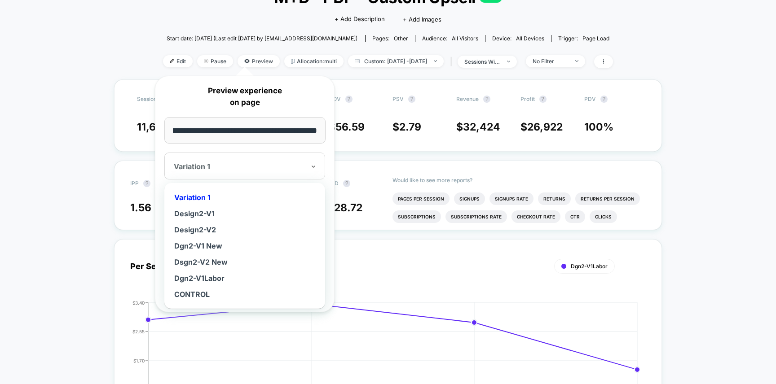
scroll to position [0, 0]
click at [219, 162] on div at bounding box center [239, 166] width 131 height 9
click at [202, 212] on div "Design2-V1" at bounding box center [245, 214] width 152 height 16
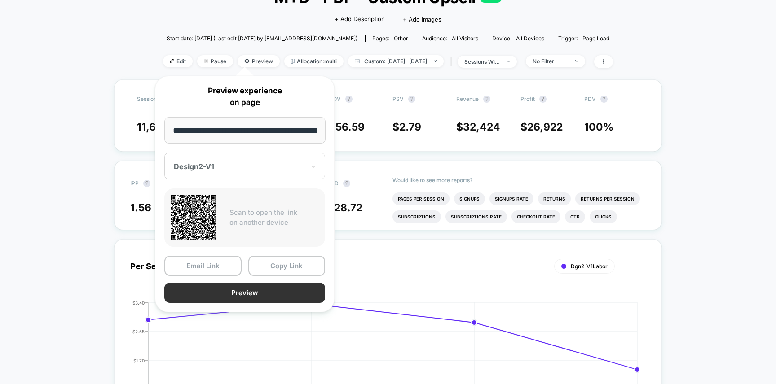
click at [234, 294] on button "Preview" at bounding box center [244, 293] width 161 height 20
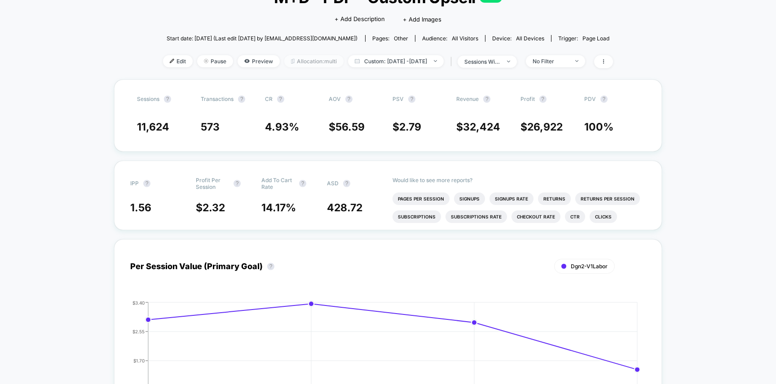
click at [314, 61] on span "Allocation: multi" at bounding box center [313, 61] width 59 height 12
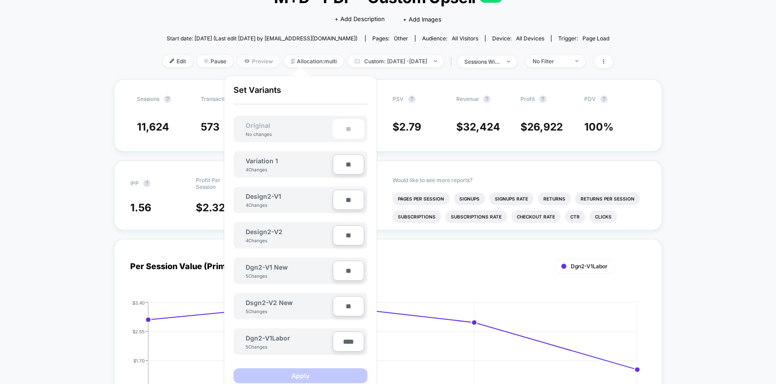
click at [250, 58] on span "Preview" at bounding box center [258, 61] width 42 height 12
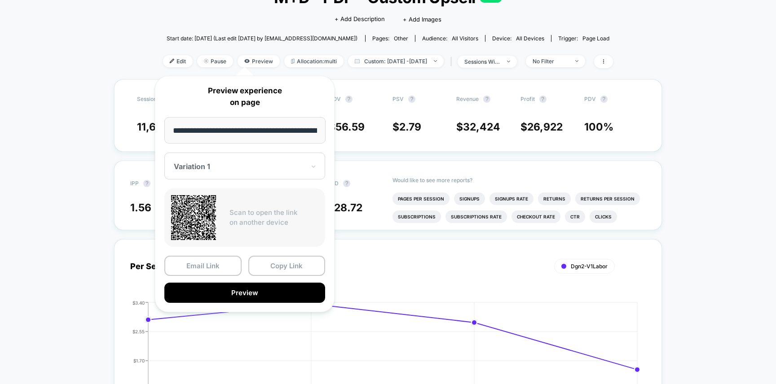
click at [237, 173] on div "Variation 1" at bounding box center [244, 166] width 161 height 27
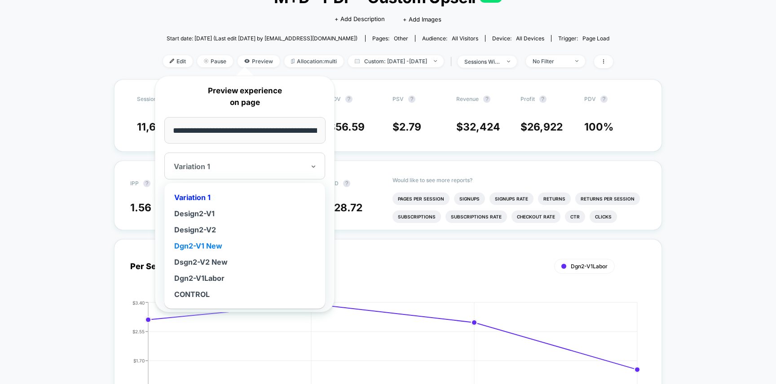
click at [214, 244] on div "Dgn2-V1 New" at bounding box center [245, 246] width 152 height 16
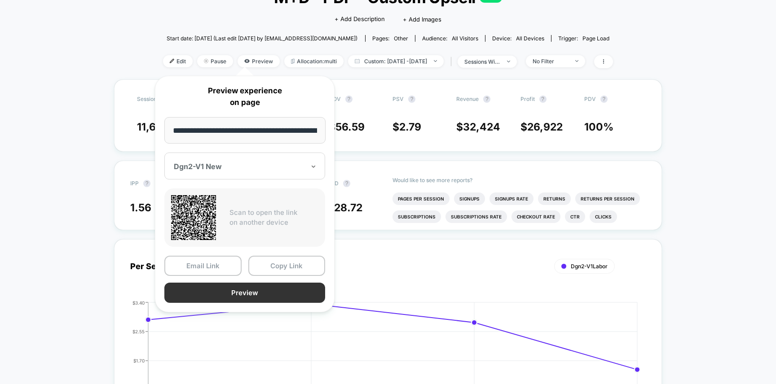
click at [237, 293] on button "Preview" at bounding box center [244, 293] width 161 height 20
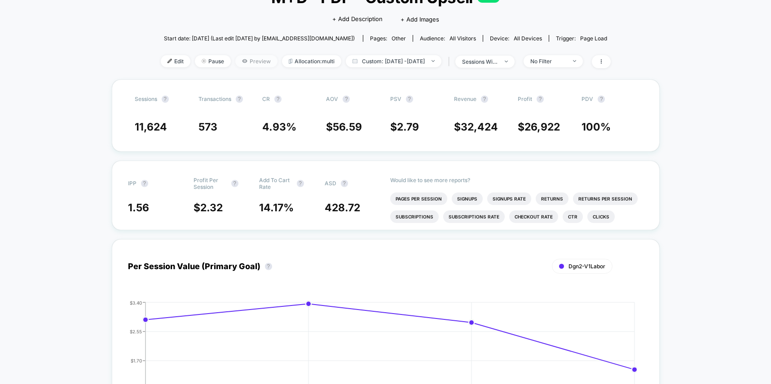
click at [252, 65] on span "Preview" at bounding box center [256, 61] width 42 height 12
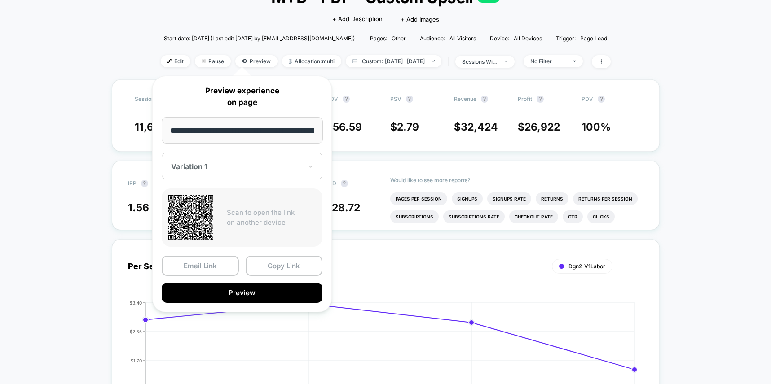
click at [235, 161] on div "Variation 1" at bounding box center [236, 166] width 133 height 11
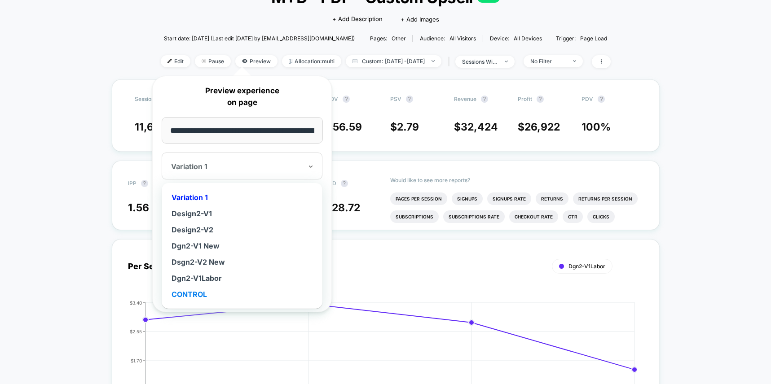
click at [196, 291] on div "CONTROL" at bounding box center [242, 294] width 152 height 16
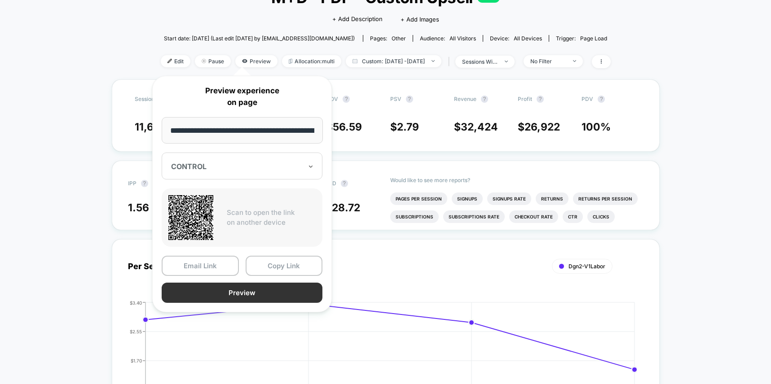
click at [241, 289] on button "Preview" at bounding box center [242, 293] width 161 height 20
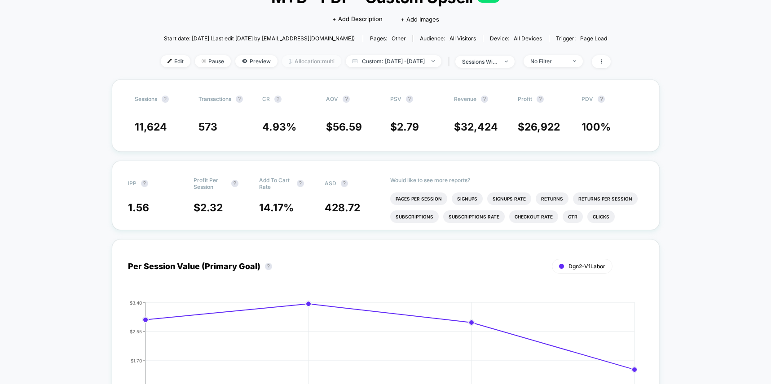
click at [285, 63] on span "Allocation: multi" at bounding box center [311, 61] width 59 height 12
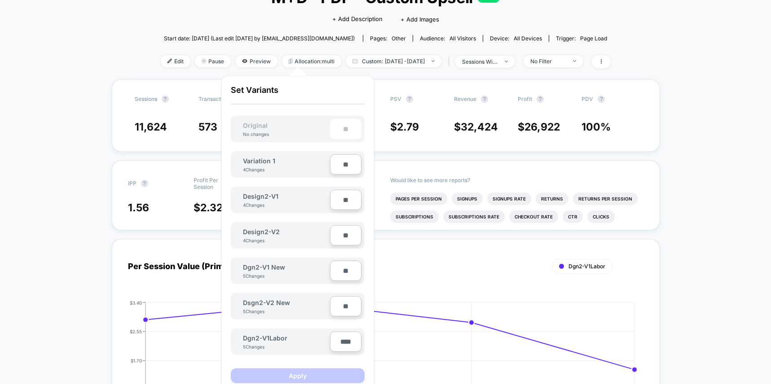
click at [341, 340] on input "****" at bounding box center [345, 342] width 31 height 20
click at [476, 162] on div "Would like to see more reports? Pages Per Session Signups Signups Rate Returns …" at bounding box center [516, 195] width 253 height 69
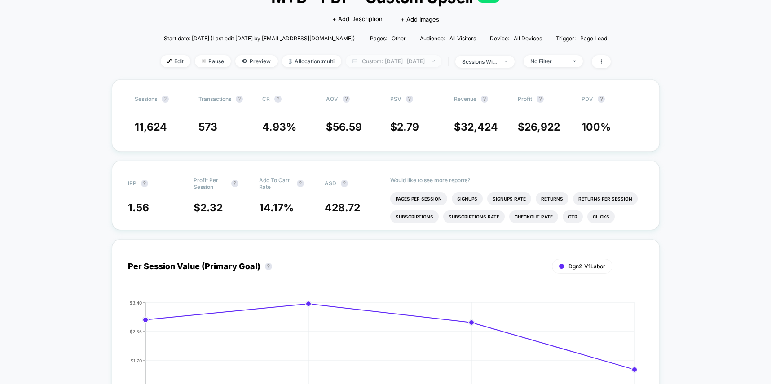
click at [420, 64] on span "Custom: Sep 4, 2025 - Sep 7, 2025" at bounding box center [394, 61] width 96 height 12
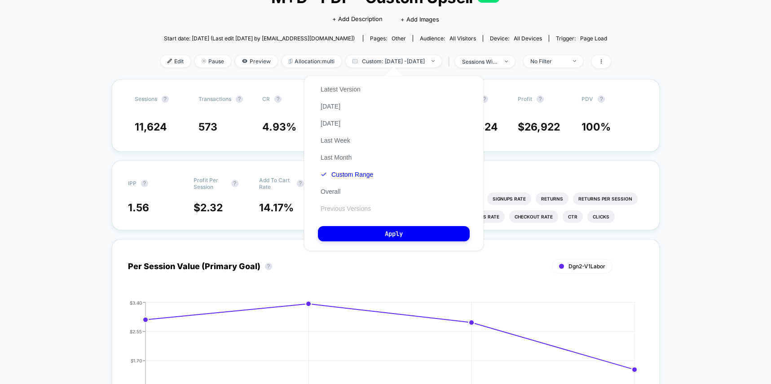
click at [347, 212] on button "Previous Versions" at bounding box center [346, 209] width 56 height 8
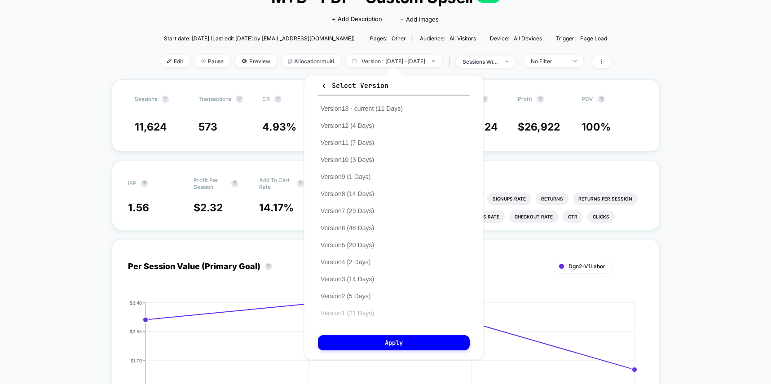
click at [366, 316] on button "Version 1 (21 Days)" at bounding box center [347, 313] width 59 height 8
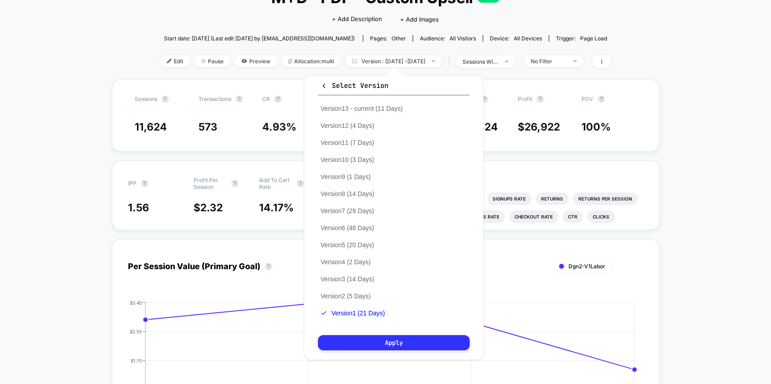
click at [380, 347] on button "Apply" at bounding box center [394, 342] width 152 height 15
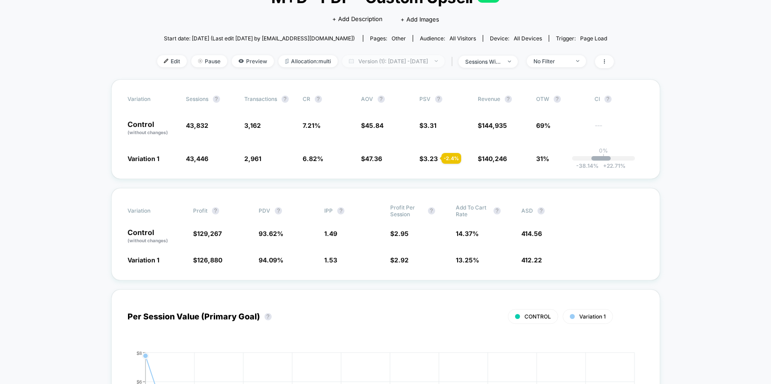
click at [413, 62] on span "Version (1): Feb 23, 2025 - Mar 15, 2025" at bounding box center [393, 61] width 102 height 12
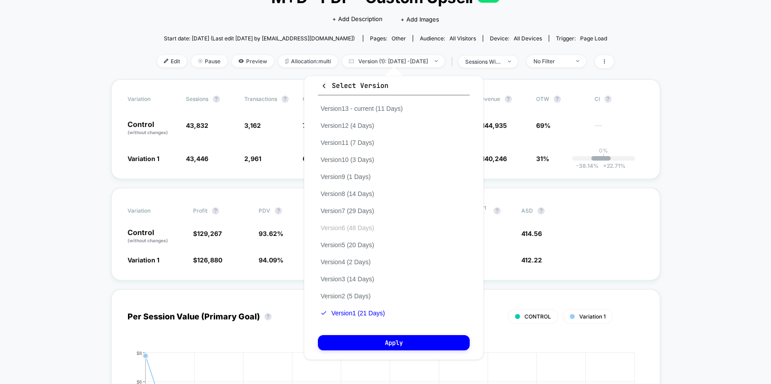
click at [357, 225] on button "Version 6 (48 Days)" at bounding box center [347, 228] width 59 height 8
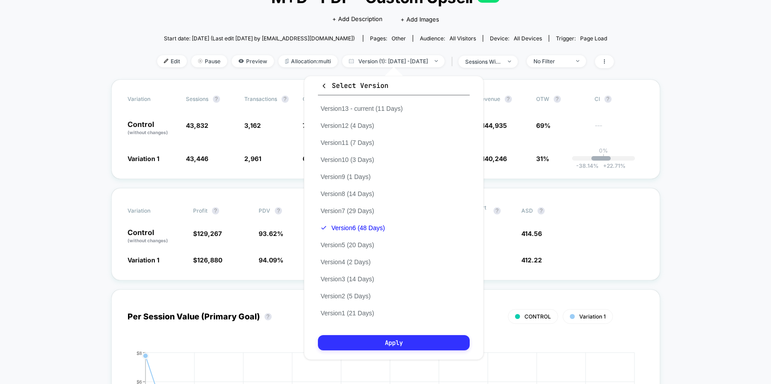
click at [378, 340] on button "Apply" at bounding box center [394, 342] width 152 height 15
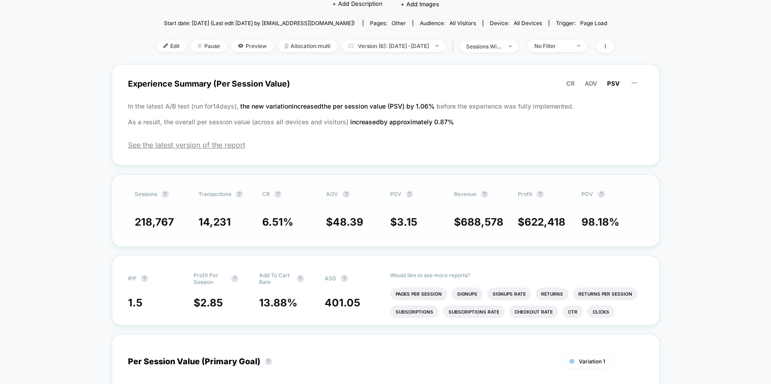
scroll to position [77, 0]
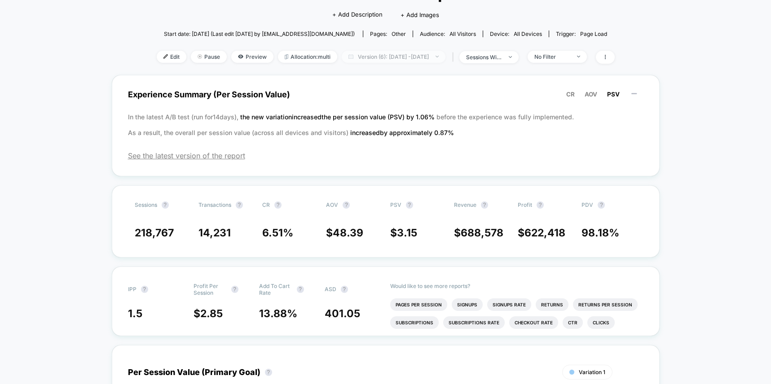
click at [411, 58] on span "Version (6): May 3, 2025 - Jun 19, 2025" at bounding box center [394, 57] width 104 height 12
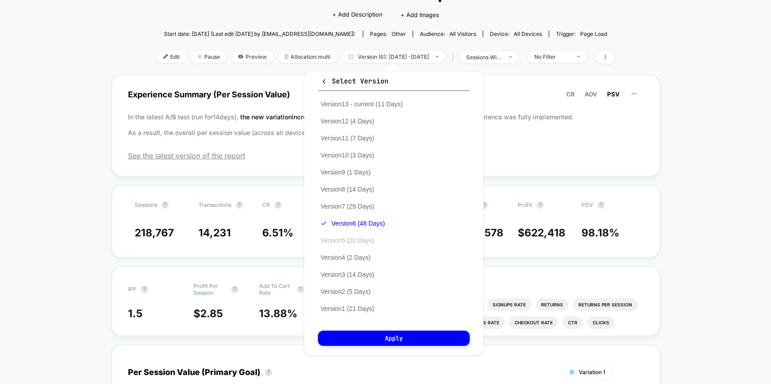
click at [367, 239] on button "Version 5 (20 Days)" at bounding box center [347, 241] width 59 height 8
click at [389, 337] on button "Apply" at bounding box center [394, 338] width 152 height 15
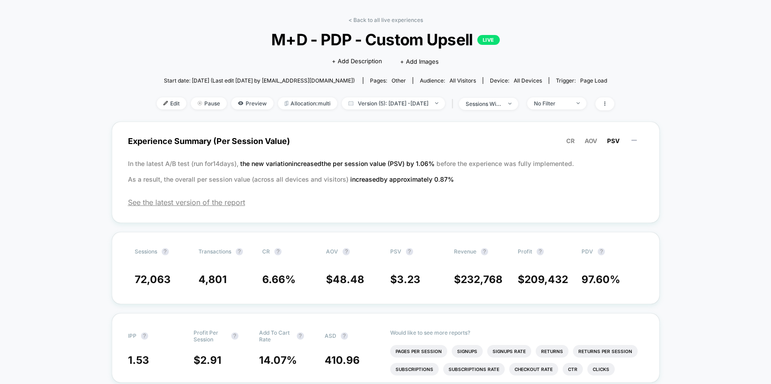
scroll to position [11, 0]
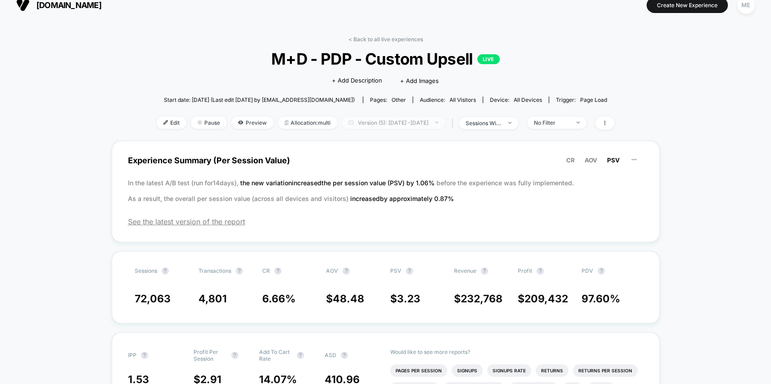
click at [398, 123] on span "Version (5): Apr 14, 2025 - May 3, 2025" at bounding box center [393, 123] width 103 height 12
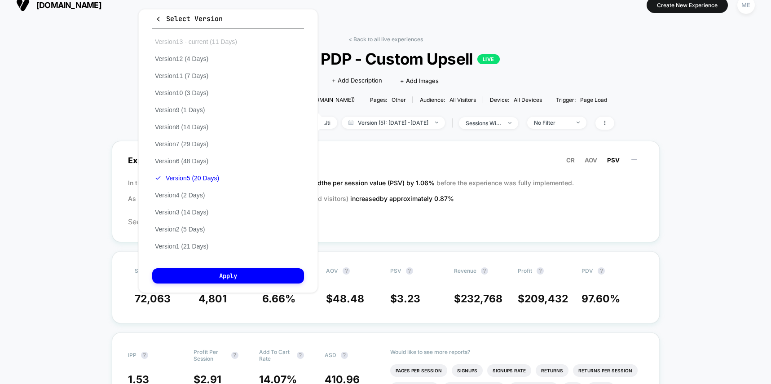
click at [195, 41] on button "Version 13 - current (11 Days)" at bounding box center [196, 42] width 88 height 8
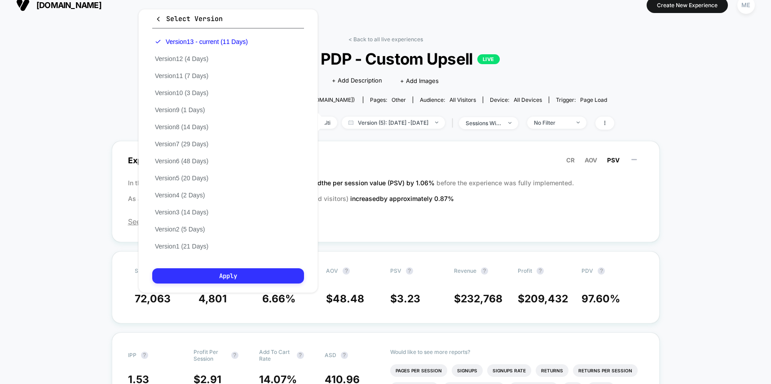
click at [243, 276] on button "Apply" at bounding box center [228, 275] width 152 height 15
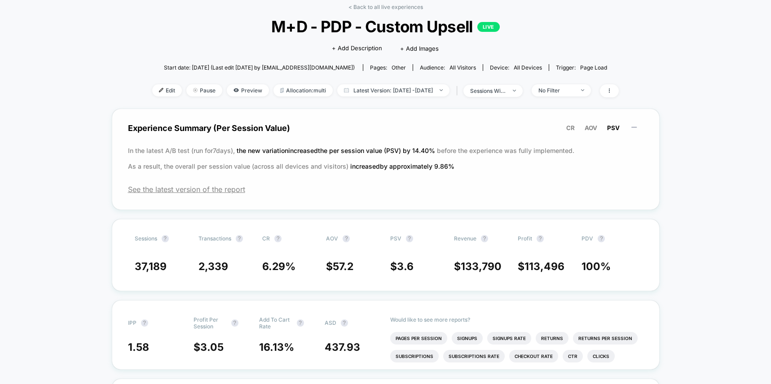
scroll to position [13, 0]
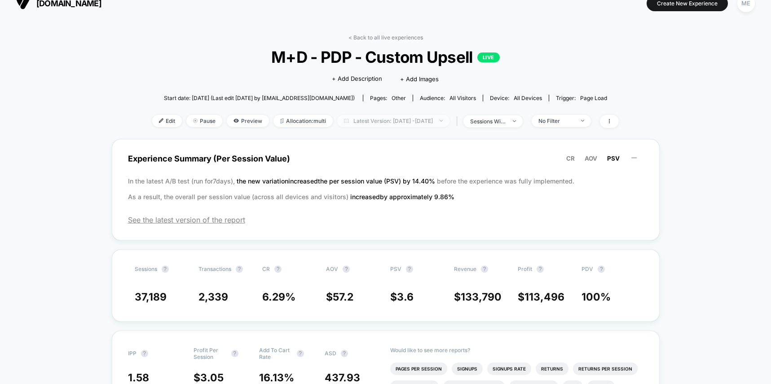
click at [409, 121] on span "Latest Version: Aug 27, 2025 - Sep 6, 2025" at bounding box center [393, 121] width 112 height 12
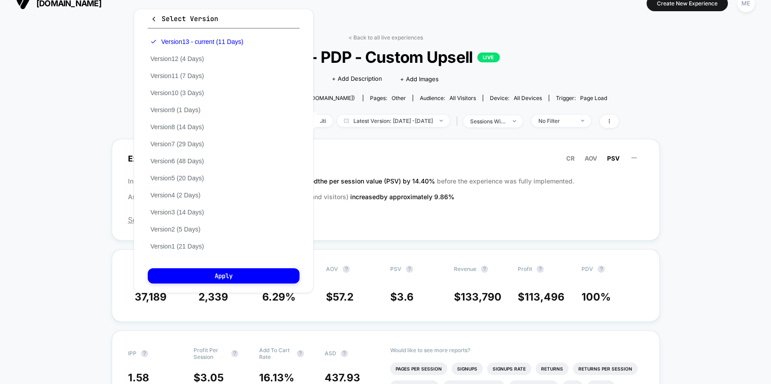
click at [484, 92] on div "Start date: 8/28/2025 (Last edit 8/28/2025 by info@chinmounts.com) Pages: other…" at bounding box center [385, 98] width 466 height 16
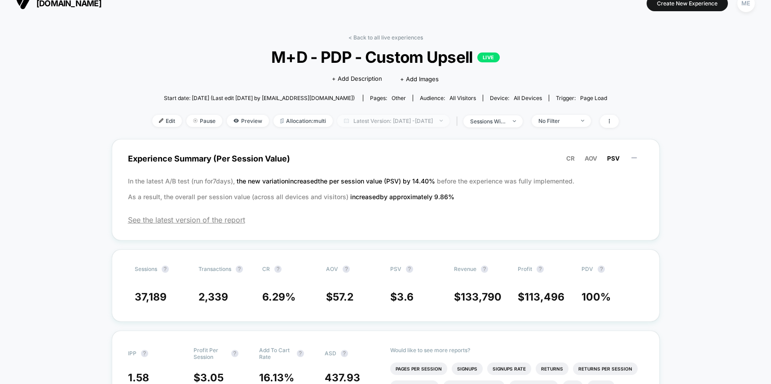
scroll to position [0, 0]
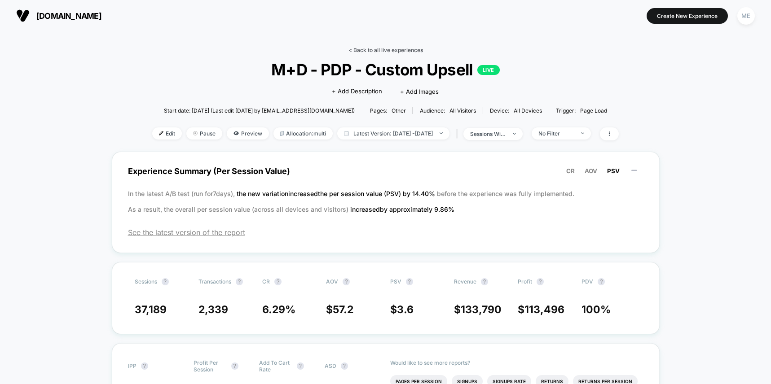
click at [393, 49] on link "< Back to all live experiences" at bounding box center [385, 50] width 74 height 7
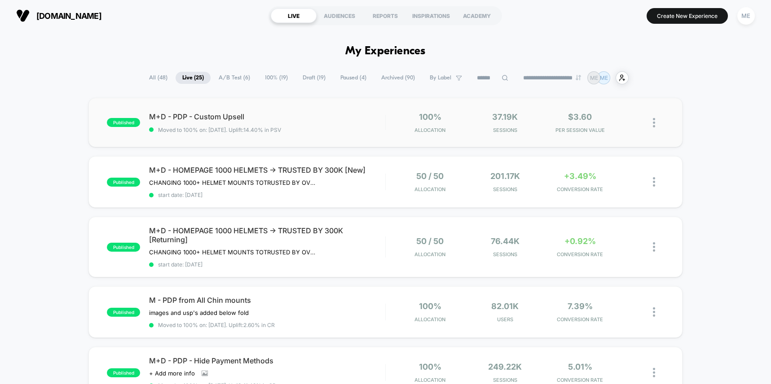
click at [653, 124] on img at bounding box center [654, 122] width 2 height 9
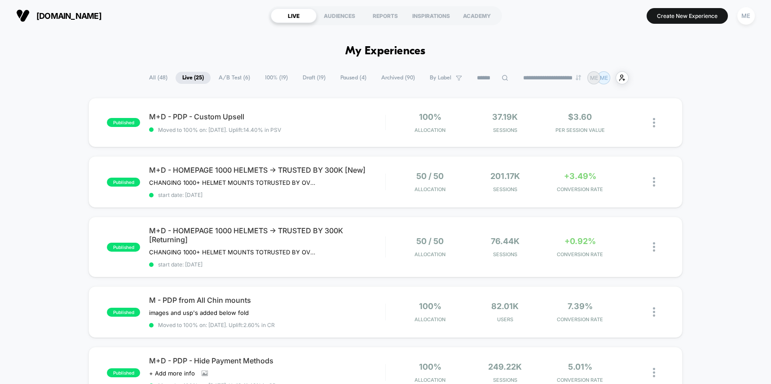
scroll to position [2, 0]
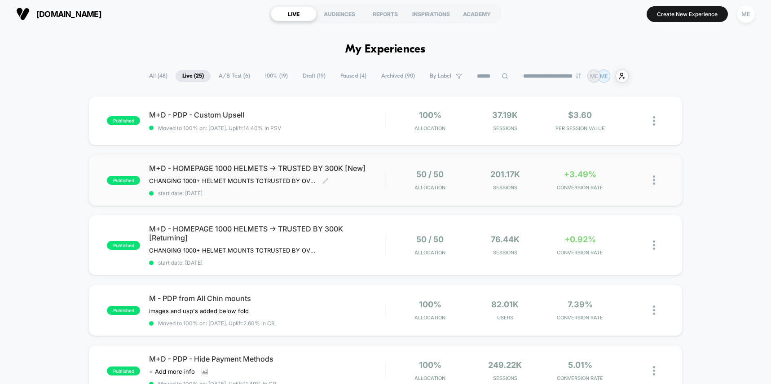
click at [365, 184] on div "M+D - HOMEPAGE 1000 HELMETS -> TRUSTED BY 300K [New] CHANGING 1000+ HELMET MOUN…" at bounding box center [267, 180] width 236 height 33
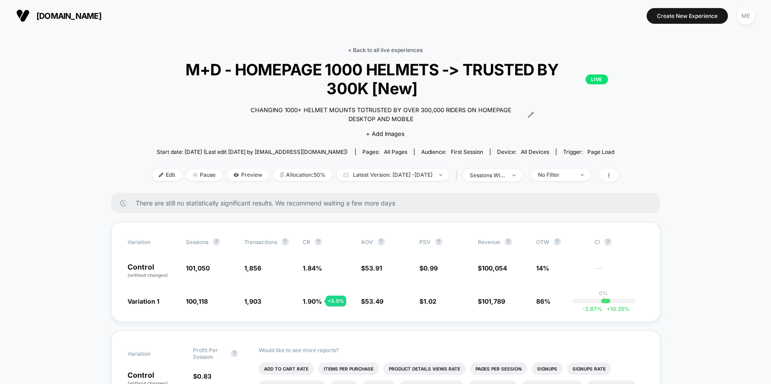
click at [383, 48] on link "< Back to all live experiences" at bounding box center [385, 50] width 74 height 7
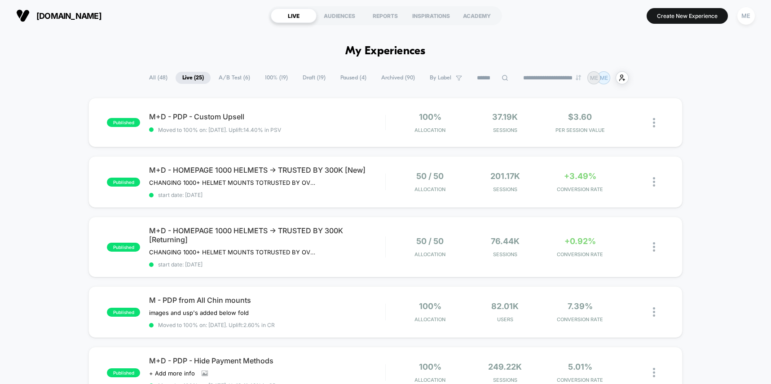
scroll to position [5, 0]
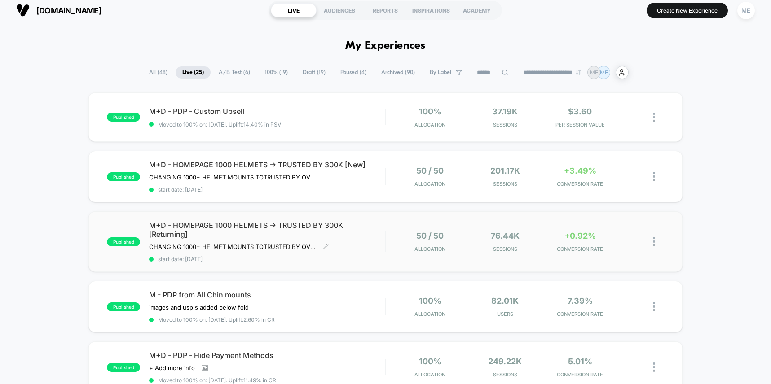
click at [379, 235] on span "M+D - HOMEPAGE 1000 HELMETS -> TRUSTED BY 300K [Returning]" at bounding box center [267, 230] width 236 height 18
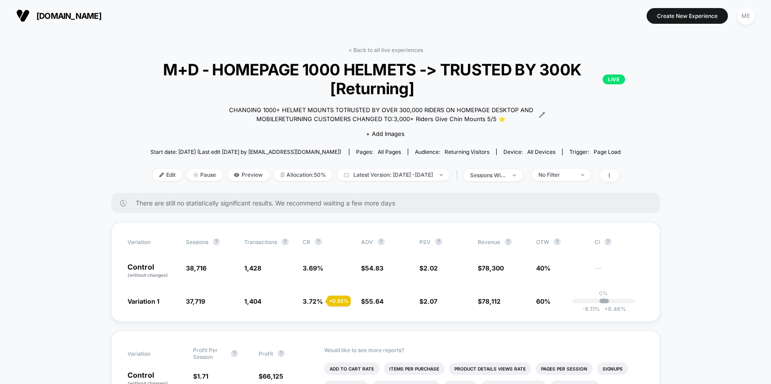
click at [372, 53] on div "< Back to all live experiences M+D - HOMEPAGE 1000 HELMETS -> TRUSTED BY 300K […" at bounding box center [385, 120] width 533 height 146
click at [371, 50] on link "< Back to all live experiences" at bounding box center [385, 50] width 74 height 7
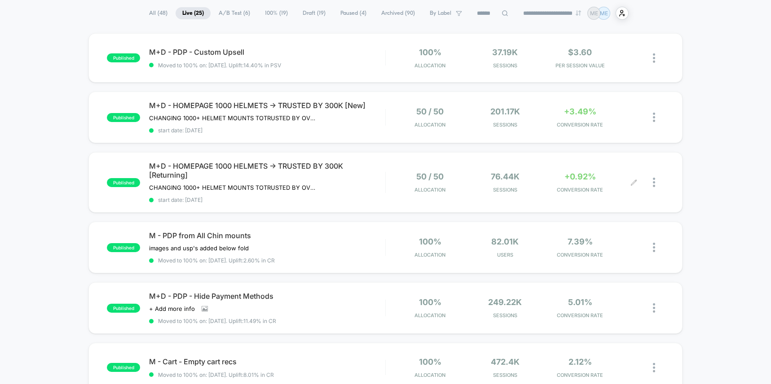
scroll to position [134, 0]
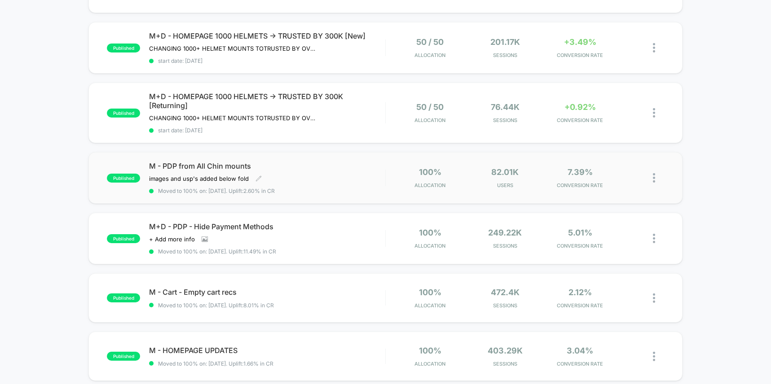
click at [355, 182] on div "M - PDP from All Chin mounts images and usp's added below fold﻿ Click to edit e…" at bounding box center [267, 178] width 236 height 33
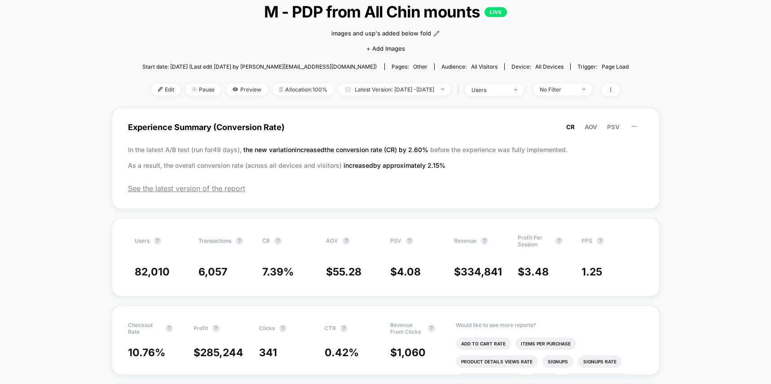
scroll to position [59, 0]
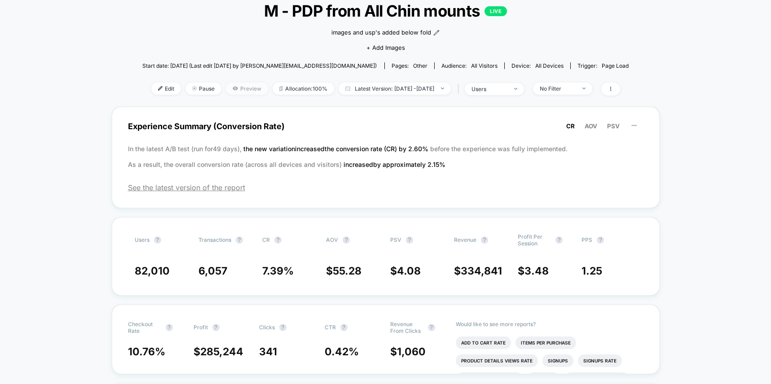
click at [234, 89] on span "Preview" at bounding box center [247, 89] width 42 height 12
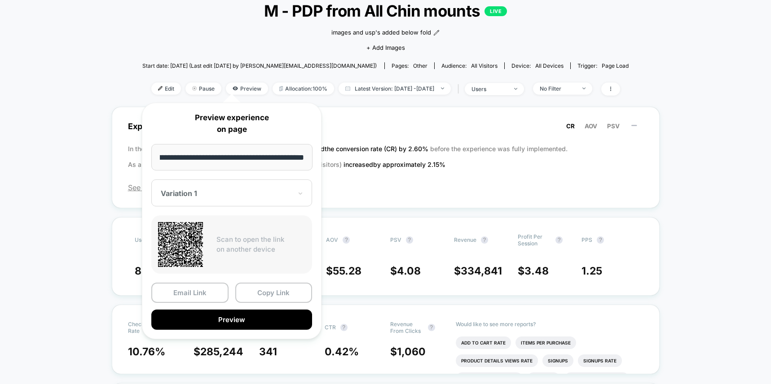
scroll to position [0, 0]
click at [285, 194] on div at bounding box center [226, 193] width 131 height 9
click at [369, 184] on span "See the latest version of the report" at bounding box center [385, 187] width 515 height 9
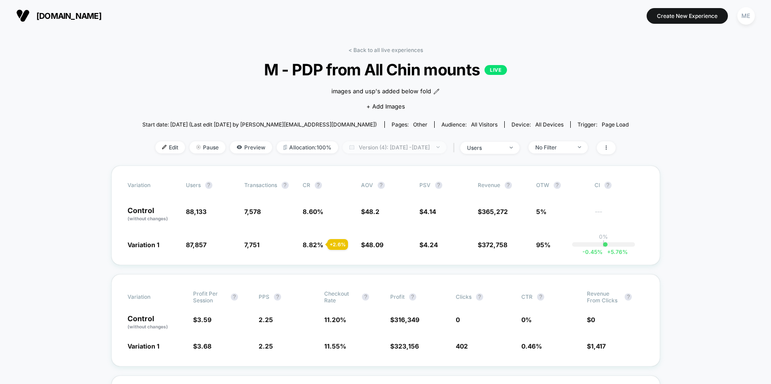
click at [413, 149] on span "Version (4): [DATE] - [DATE]" at bounding box center [394, 147] width 104 height 12
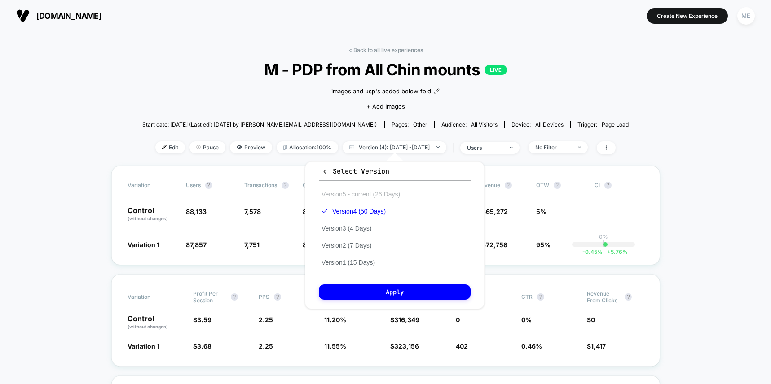
click at [379, 193] on button "Version 5 - current (26 Days)" at bounding box center [361, 194] width 84 height 8
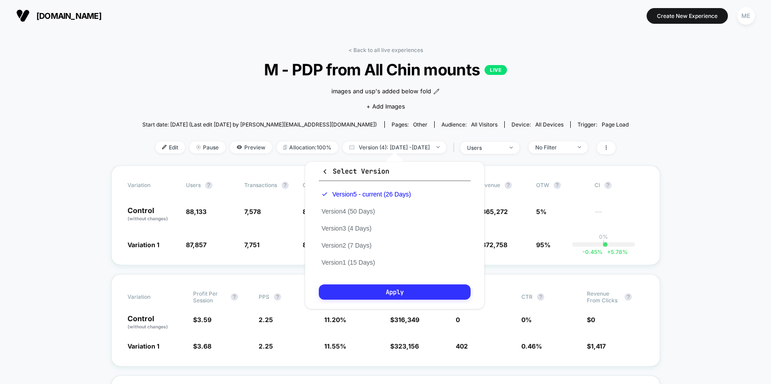
click at [408, 293] on button "Apply" at bounding box center [395, 292] width 152 height 15
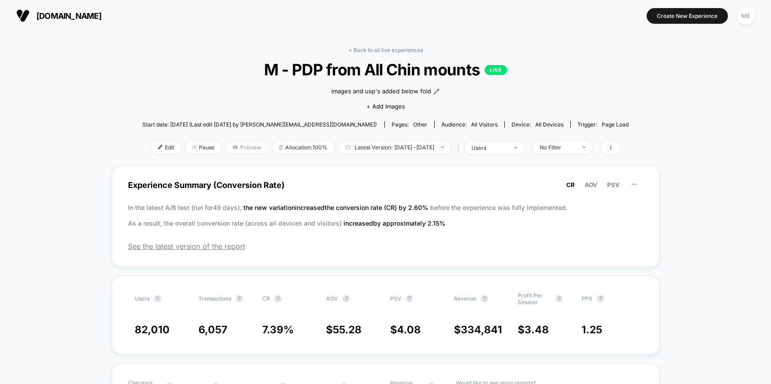
click at [232, 147] on span "Preview" at bounding box center [247, 147] width 42 height 12
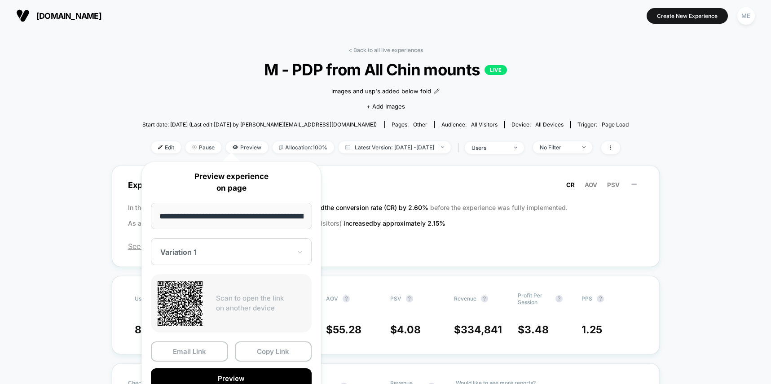
click at [198, 104] on div "< Back to all live experiences M - PDP from All Chin mounts LIVE images and usp…" at bounding box center [385, 106] width 486 height 119
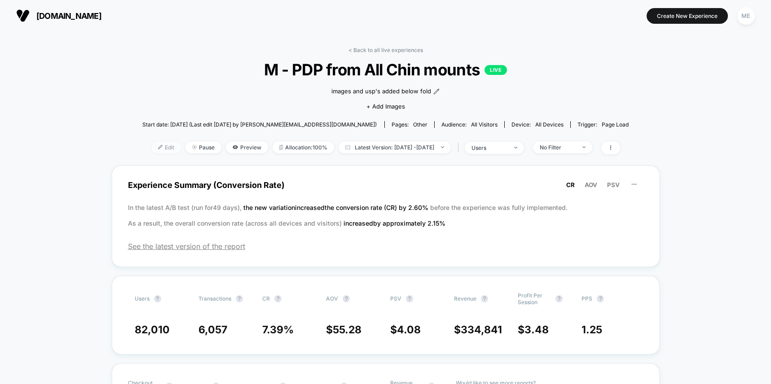
click at [156, 142] on span "Edit" at bounding box center [166, 147] width 30 height 12
